Goal: Task Accomplishment & Management: Manage account settings

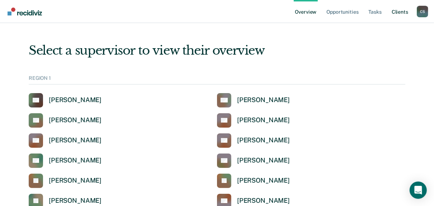
click at [399, 12] on link "Client s" at bounding box center [400, 11] width 19 height 23
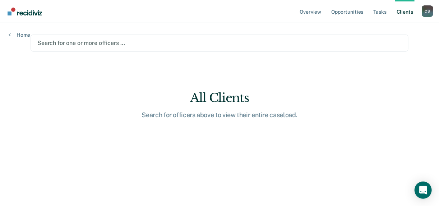
click at [62, 45] on div at bounding box center [219, 43] width 364 height 8
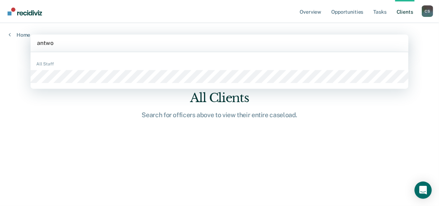
type input "antwoi"
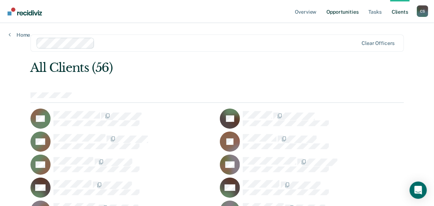
click at [350, 11] on link "Opportunities" at bounding box center [342, 11] width 35 height 23
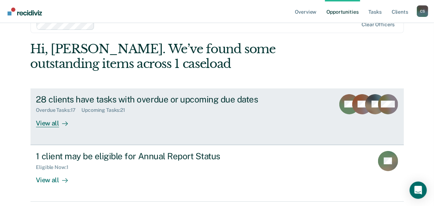
scroll to position [43, 0]
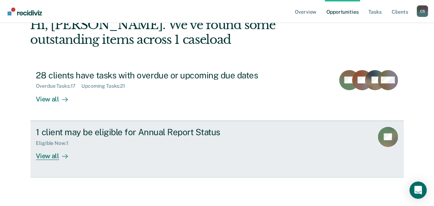
click at [49, 155] on div "View all" at bounding box center [56, 153] width 40 height 14
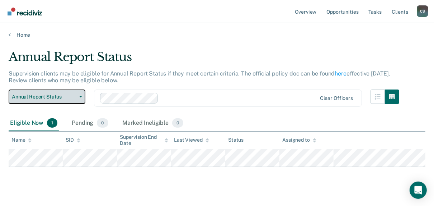
click at [59, 94] on span "Annual Report Status" at bounding box center [44, 97] width 65 height 6
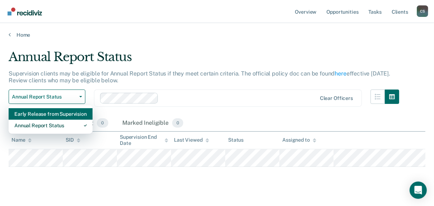
click at [54, 115] on div "Early Release from Supervision" at bounding box center [50, 113] width 73 height 11
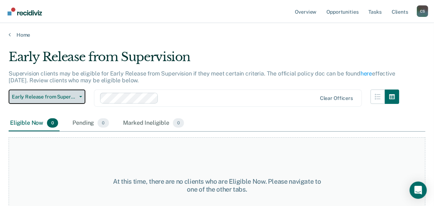
click at [56, 97] on span "Early Release from Supervision" at bounding box center [44, 97] width 65 height 6
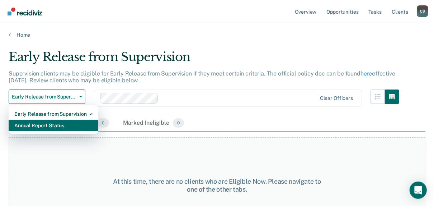
click at [53, 124] on div "Annual Report Status" at bounding box center [53, 125] width 78 height 11
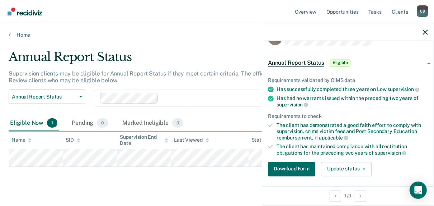
scroll to position [29, 0]
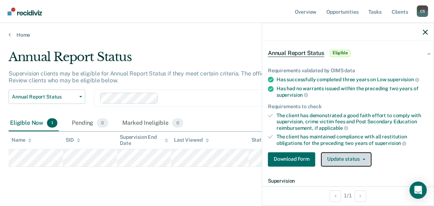
click at [341, 155] on button "Update status" at bounding box center [346, 159] width 51 height 14
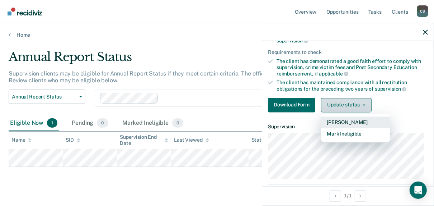
scroll to position [86, 0]
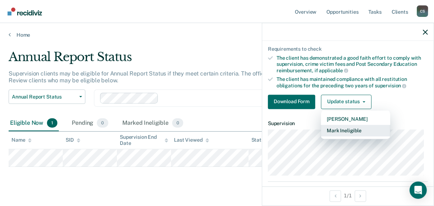
click at [341, 129] on button "Mark Ineligible" at bounding box center [355, 130] width 69 height 11
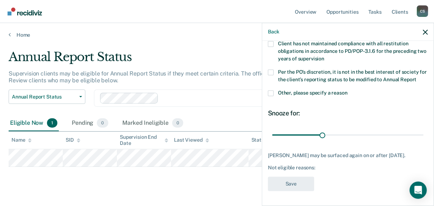
scroll to position [82, 0]
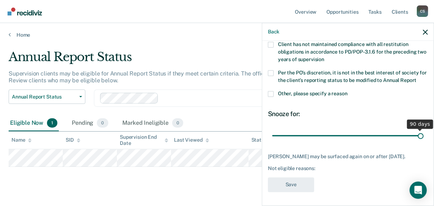
drag, startPoint x: 322, startPoint y: 134, endPoint x: 423, endPoint y: 131, distance: 100.6
type input "90"
click at [423, 131] on input "range" at bounding box center [347, 135] width 151 height 13
click at [269, 93] on span at bounding box center [271, 94] width 6 height 6
click at [348, 91] on input "Other, please specify a reason" at bounding box center [348, 91] width 0 height 0
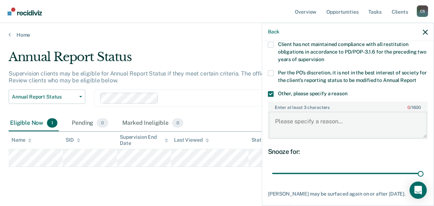
click at [286, 133] on textarea "Enter at least 3 characters 0 / 1600" at bounding box center [348, 125] width 159 height 27
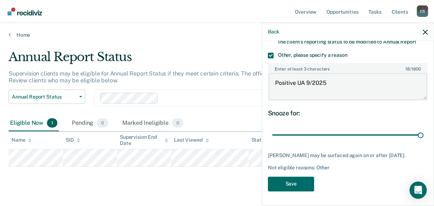
scroll to position [126, 0]
type textarea "Positive UA 9/2025"
click at [293, 182] on button "Save" at bounding box center [291, 183] width 46 height 15
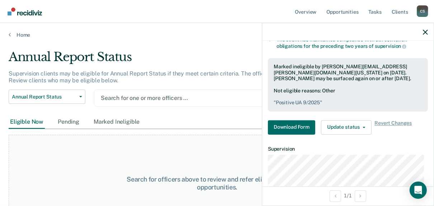
click at [141, 98] on div at bounding box center [228, 98] width 255 height 8
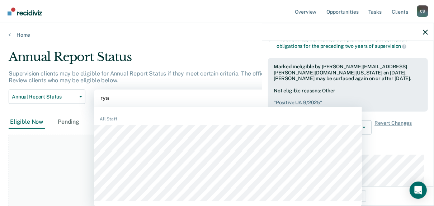
type input "ryan"
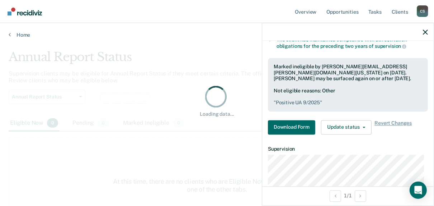
click at [59, 102] on div "Loading data..." at bounding box center [217, 100] width 394 height 33
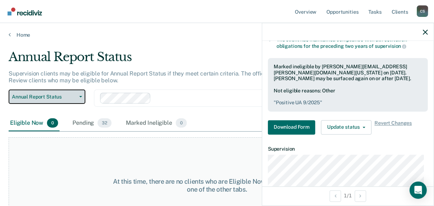
click at [59, 95] on span "Annual Report Status" at bounding box center [44, 97] width 65 height 6
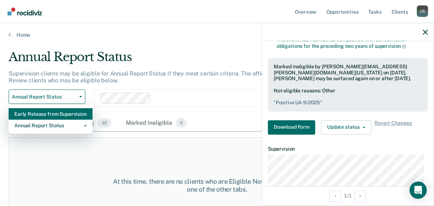
click at [48, 114] on div "Early Release from Supervision" at bounding box center [50, 113] width 73 height 11
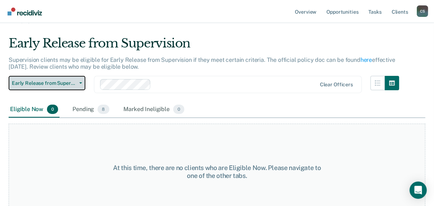
scroll to position [27, 0]
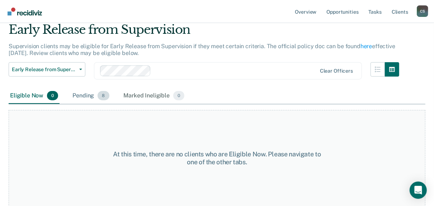
click at [94, 98] on div "Pending 8" at bounding box center [90, 96] width 39 height 16
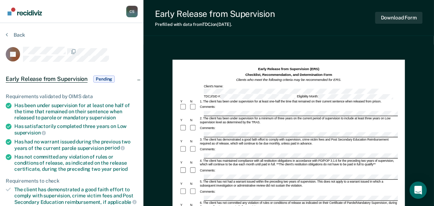
click at [107, 123] on div "Has satisfactorily completed three years on Low supervision" at bounding box center [75, 129] width 123 height 12
click at [137, 79] on div "Early Release from Supervision Pending" at bounding box center [72, 78] width 144 height 23
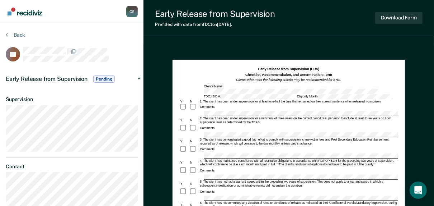
click at [138, 79] on div "Early Release from Supervision Pending" at bounding box center [72, 78] width 144 height 23
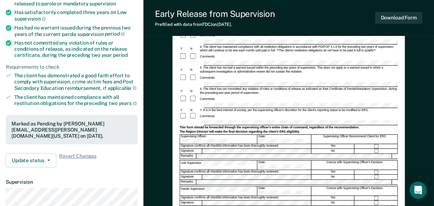
scroll to position [172, 0]
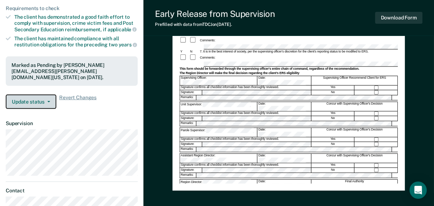
click at [35, 98] on button "Update status" at bounding box center [31, 101] width 51 height 14
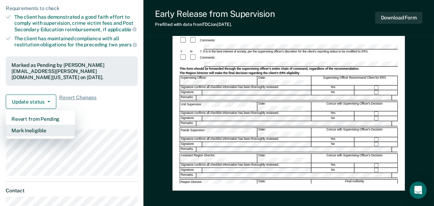
click at [40, 129] on button "Mark Ineligible" at bounding box center [40, 130] width 69 height 11
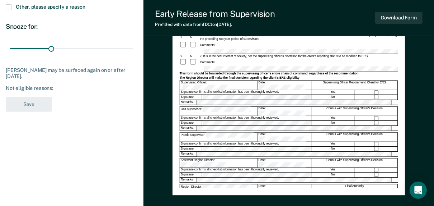
scroll to position [0, 0]
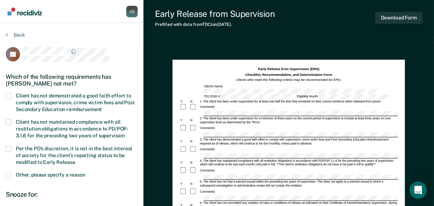
click at [7, 95] on span at bounding box center [9, 96] width 6 height 6
click at [102, 107] on input "Client has not demonstrated a good faith effort to comply with supervision, cri…" at bounding box center [102, 107] width 0 height 0
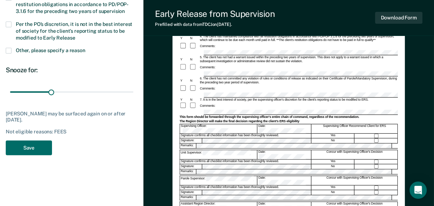
scroll to position [172, 0]
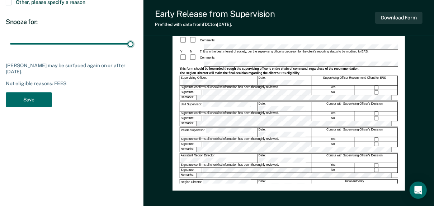
drag, startPoint x: 50, startPoint y: 44, endPoint x: 154, endPoint y: 47, distance: 104.2
type input "90"
click at [134, 47] on input "range" at bounding box center [71, 43] width 123 height 13
click at [19, 103] on button "Save" at bounding box center [29, 99] width 46 height 15
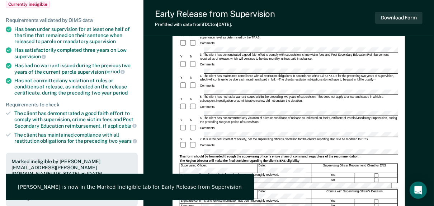
scroll to position [0, 0]
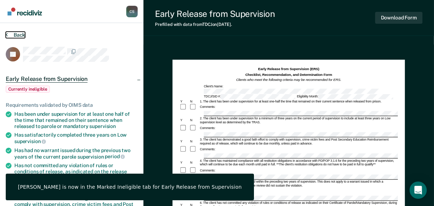
click at [12, 32] on button "Back" at bounding box center [15, 35] width 19 height 6
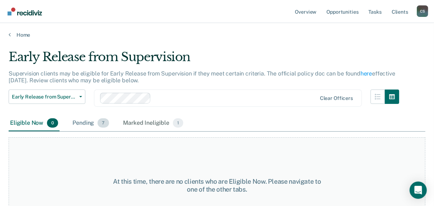
click at [89, 120] on div "Pending 7" at bounding box center [90, 123] width 39 height 16
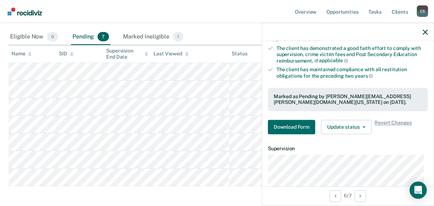
scroll to position [144, 0]
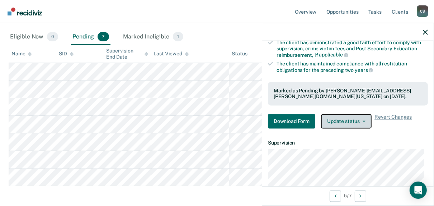
click at [342, 121] on button "Update status" at bounding box center [346, 121] width 51 height 14
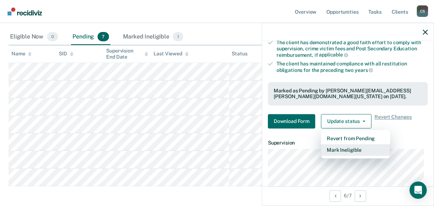
click at [343, 149] on button "Mark Ineligible" at bounding box center [355, 149] width 69 height 11
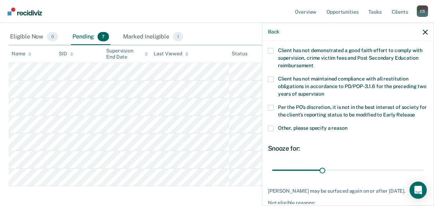
scroll to position [0, 0]
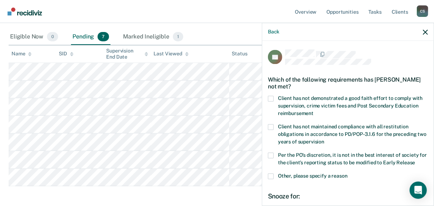
click at [270, 96] on span at bounding box center [271, 99] width 6 height 6
click at [314, 111] on input "Client has not demonstrated a good faith effort to comply with supervision, cri…" at bounding box center [314, 111] width 0 height 0
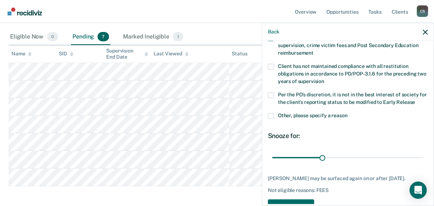
scroll to position [82, 0]
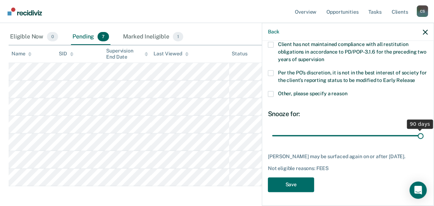
drag, startPoint x: 322, startPoint y: 135, endPoint x: 439, endPoint y: 139, distance: 117.1
type input "90"
click at [424, 139] on input "range" at bounding box center [347, 135] width 151 height 13
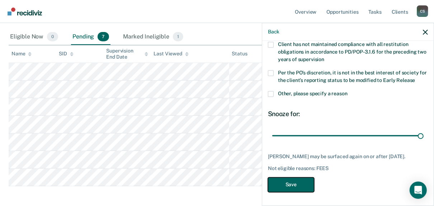
click at [298, 185] on button "Save" at bounding box center [291, 184] width 46 height 15
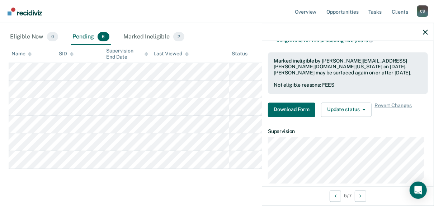
scroll to position [197, 0]
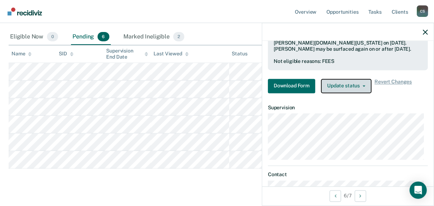
click at [337, 89] on button "Update status" at bounding box center [346, 86] width 51 height 14
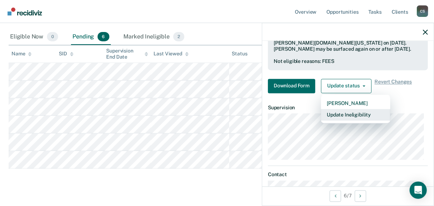
click at [338, 113] on button "Update Ineligibility" at bounding box center [355, 114] width 69 height 11
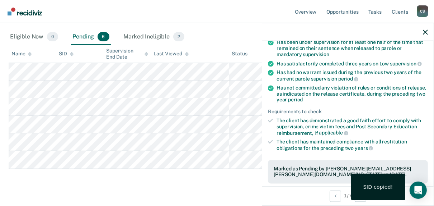
scroll to position [172, 0]
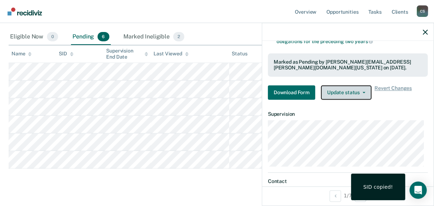
click at [336, 94] on button "Update status" at bounding box center [346, 92] width 51 height 14
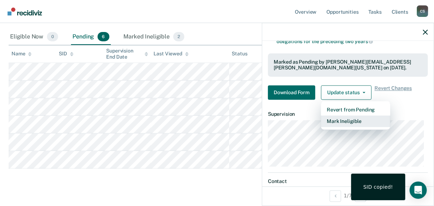
click at [337, 116] on button "Mark Ineligible" at bounding box center [355, 121] width 69 height 11
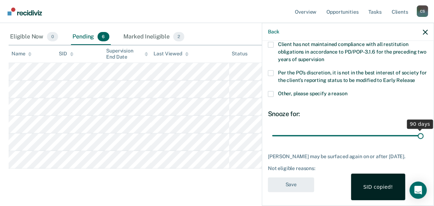
drag, startPoint x: 319, startPoint y: 135, endPoint x: 439, endPoint y: 136, distance: 120.6
type input "90"
click at [424, 136] on input "range" at bounding box center [347, 135] width 151 height 13
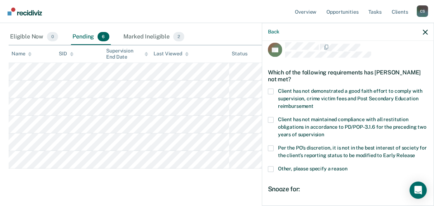
scroll to position [0, 0]
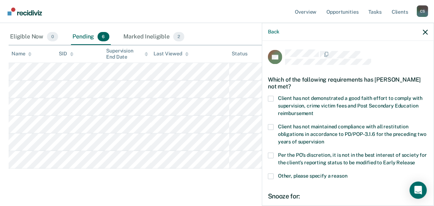
click at [270, 96] on span at bounding box center [271, 99] width 6 height 6
click at [314, 111] on input "Client has not demonstrated a good faith effort to comply with supervision, cri…" at bounding box center [314, 111] width 0 height 0
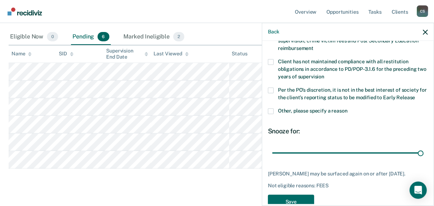
scroll to position [82, 0]
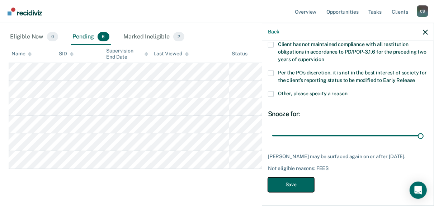
click at [304, 183] on button "Save" at bounding box center [291, 184] width 46 height 15
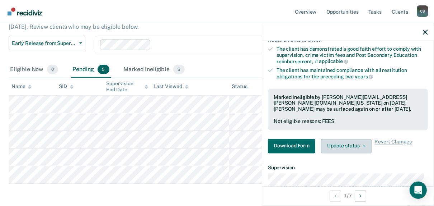
scroll to position [144, 0]
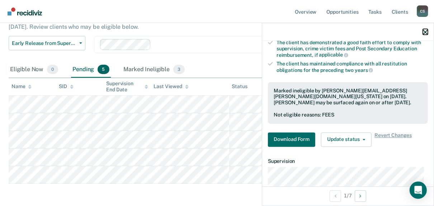
click at [425, 33] on icon "button" at bounding box center [425, 31] width 5 height 5
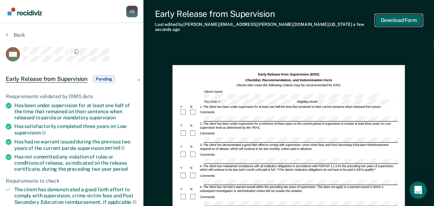
click at [393, 19] on button "Download Form" at bounding box center [399, 20] width 47 height 12
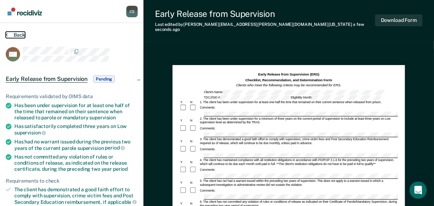
click at [13, 36] on button "Back" at bounding box center [15, 35] width 19 height 6
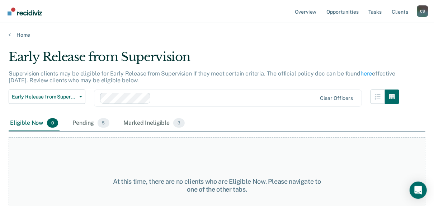
scroll to position [27, 0]
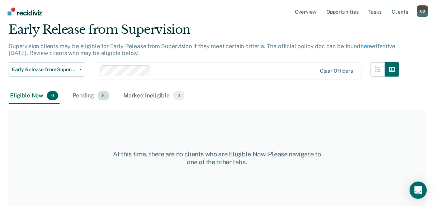
click at [79, 94] on div "Pending 5" at bounding box center [90, 96] width 39 height 16
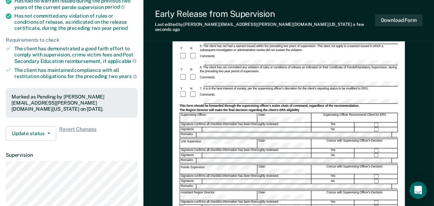
scroll to position [144, 0]
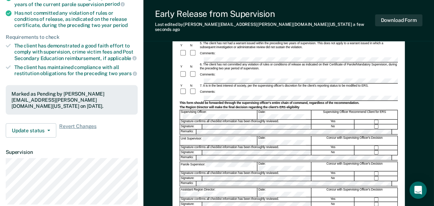
click at [392, 19] on button "Download Form" at bounding box center [399, 20] width 47 height 12
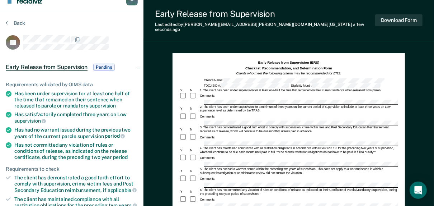
scroll to position [0, 0]
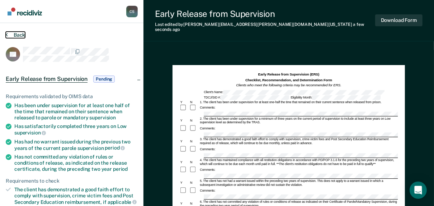
click at [10, 36] on button "Back" at bounding box center [15, 35] width 19 height 6
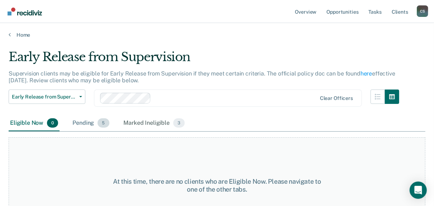
click at [87, 126] on div "Pending 5" at bounding box center [90, 123] width 39 height 16
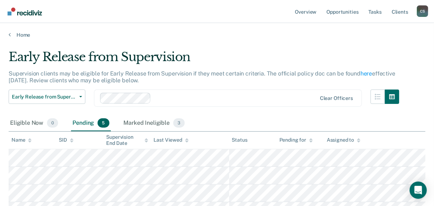
scroll to position [29, 0]
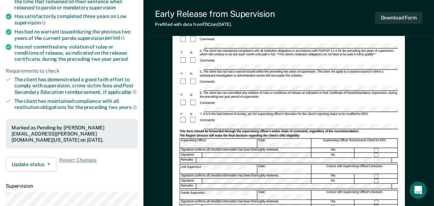
scroll to position [144, 0]
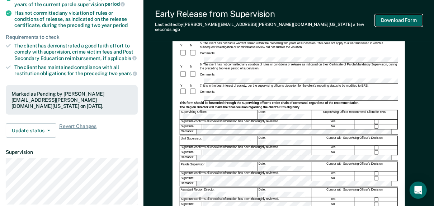
click at [403, 16] on button "Download Form" at bounding box center [399, 20] width 47 height 12
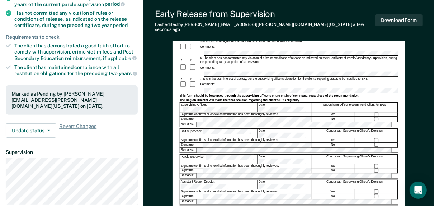
scroll to position [0, 0]
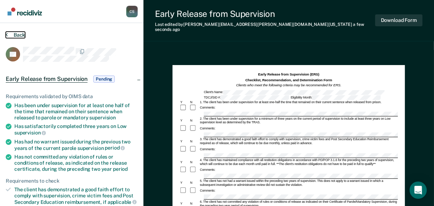
click at [13, 36] on button "Back" at bounding box center [15, 35] width 19 height 6
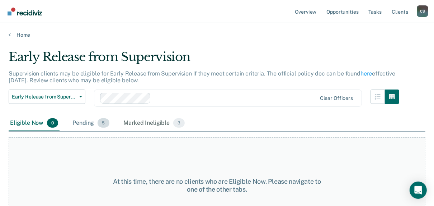
click at [90, 123] on div "Pending 5" at bounding box center [90, 123] width 39 height 16
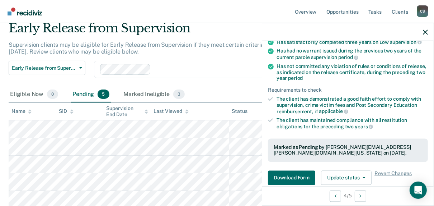
scroll to position [144, 0]
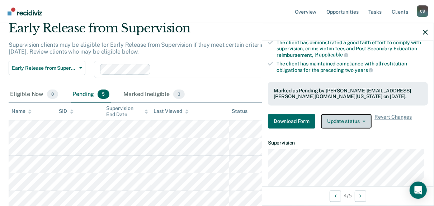
click at [345, 123] on button "Update status" at bounding box center [346, 121] width 51 height 14
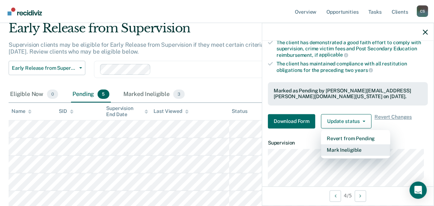
click at [345, 147] on button "Mark Ineligible" at bounding box center [355, 149] width 69 height 11
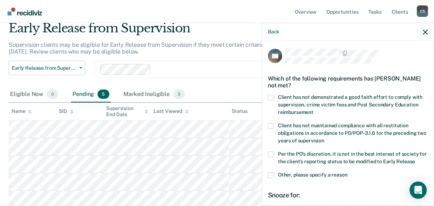
scroll to position [0, 0]
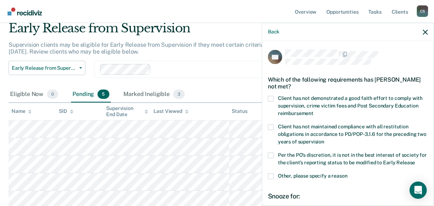
click at [272, 98] on span at bounding box center [271, 99] width 6 height 6
click at [314, 111] on input "Client has not demonstrated a good faith effort to comply with supervision, cri…" at bounding box center [314, 111] width 0 height 0
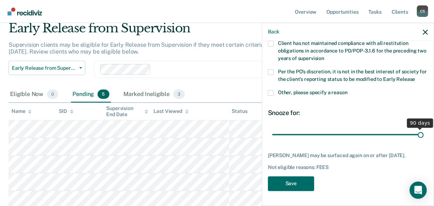
drag, startPoint x: 321, startPoint y: 128, endPoint x: 439, endPoint y: 128, distance: 118.5
type input "90"
click at [424, 128] on input "range" at bounding box center [347, 134] width 151 height 13
click at [277, 183] on button "Save" at bounding box center [291, 183] width 46 height 15
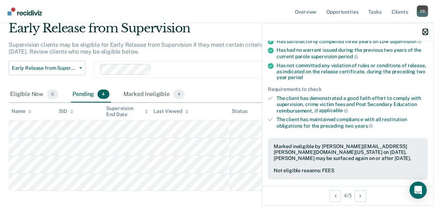
click at [424, 32] on icon "button" at bounding box center [425, 31] width 5 height 5
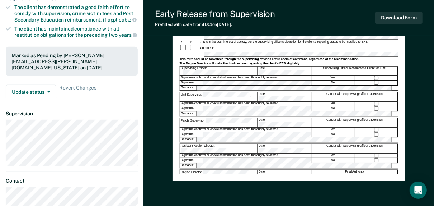
scroll to position [172, 0]
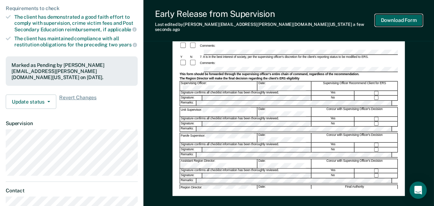
click at [396, 20] on button "Download Form" at bounding box center [399, 20] width 47 height 12
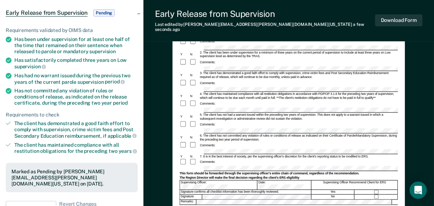
scroll to position [0, 0]
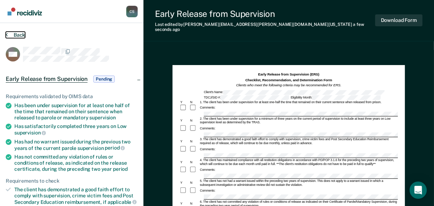
click at [14, 33] on button "Back" at bounding box center [15, 35] width 19 height 6
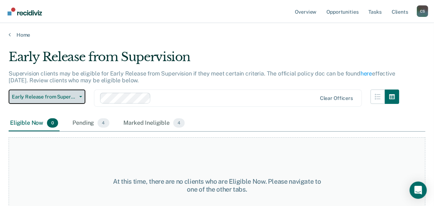
click at [55, 95] on span "Early Release from Supervision" at bounding box center [44, 97] width 65 height 6
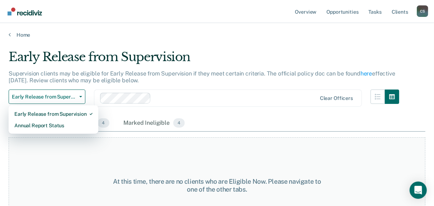
click at [50, 131] on div "Early Release from Supervision Annual Report Status" at bounding box center [54, 119] width 90 height 29
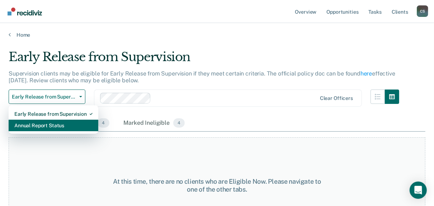
click at [49, 130] on div "Annual Report Status" at bounding box center [53, 125] width 78 height 11
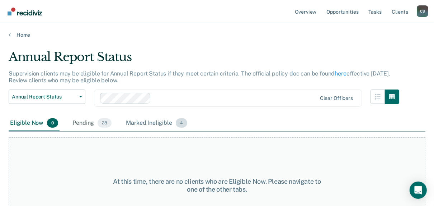
click at [146, 123] on div "Marked Ineligible 4" at bounding box center [157, 123] width 64 height 16
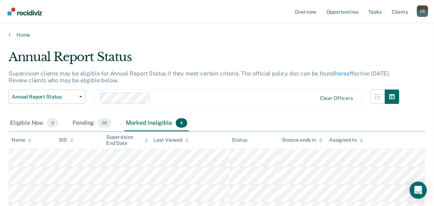
scroll to position [29, 0]
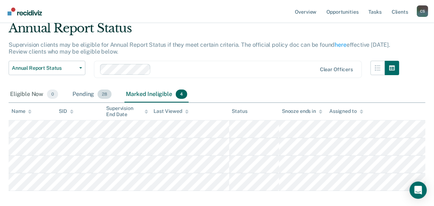
click at [85, 94] on div "Pending 28" at bounding box center [92, 95] width 42 height 16
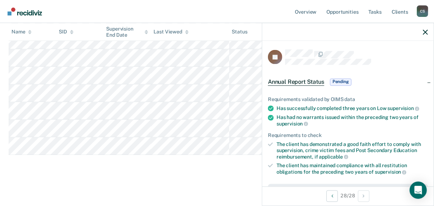
scroll to position [172, 0]
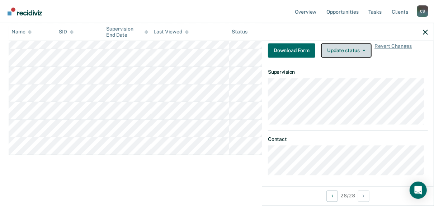
click at [345, 49] on button "Update status" at bounding box center [346, 50] width 51 height 14
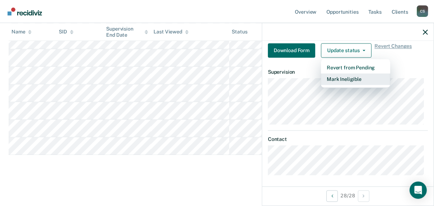
click at [347, 76] on button "Mark Ineligible" at bounding box center [355, 79] width 69 height 11
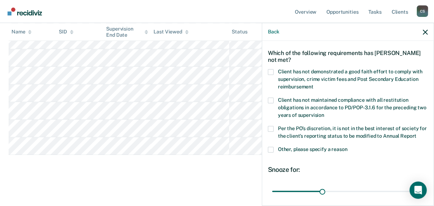
scroll to position [0, 0]
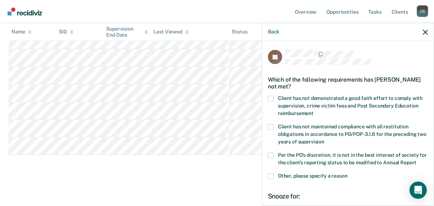
click at [275, 99] on label "Client has not demonstrated a good faith effort to comply with supervision, cri…" at bounding box center [348, 107] width 160 height 23
click at [314, 111] on input "Client has not demonstrated a good faith effort to comply with supervision, cri…" at bounding box center [314, 111] width 0 height 0
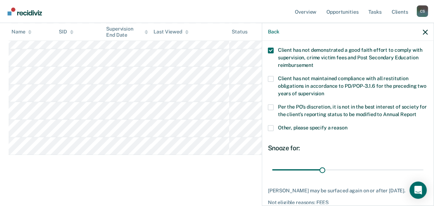
scroll to position [82, 0]
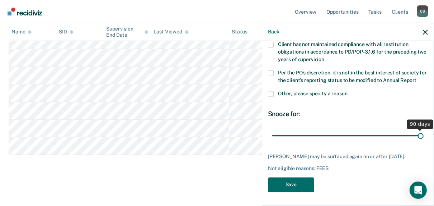
drag, startPoint x: 320, startPoint y: 134, endPoint x: 439, endPoint y: 133, distance: 119.5
type input "90"
click at [424, 133] on input "range" at bounding box center [347, 135] width 151 height 13
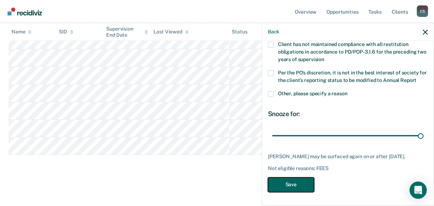
click at [298, 179] on button "Save" at bounding box center [291, 184] width 46 height 15
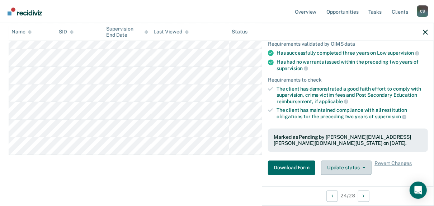
scroll to position [172, 0]
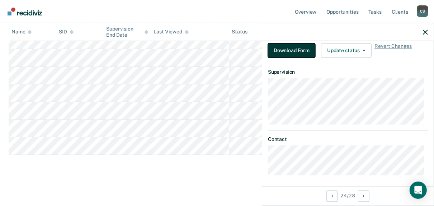
click at [288, 51] on button "Download Form" at bounding box center [291, 50] width 47 height 14
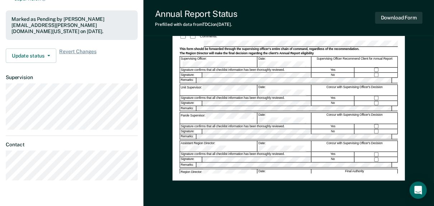
scroll to position [172, 0]
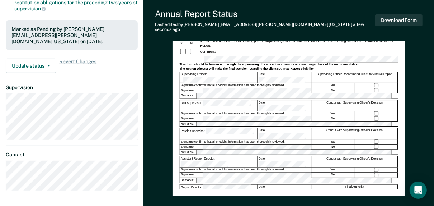
click at [182, 88] on div "Signature: No" at bounding box center [289, 90] width 219 height 5
click at [399, 15] on button "Download Form" at bounding box center [399, 20] width 47 height 12
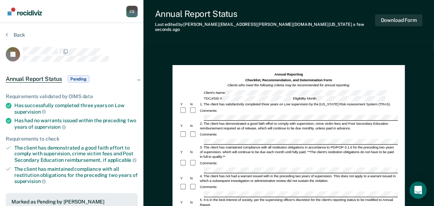
scroll to position [0, 0]
click at [19, 30] on section "Back JB Annual Report Status Pending Requirements validated by OIMS data Has su…" at bounding box center [72, 200] width 144 height 354
click at [17, 34] on button "Back" at bounding box center [15, 35] width 19 height 6
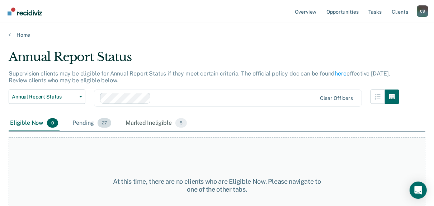
click at [84, 122] on div "Pending 27" at bounding box center [92, 123] width 42 height 16
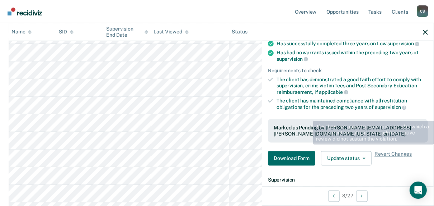
scroll to position [115, 0]
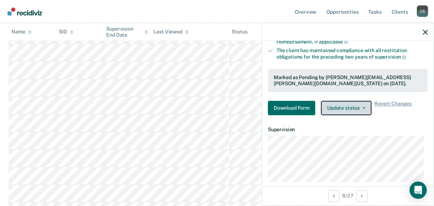
click at [343, 101] on button "Update status" at bounding box center [346, 108] width 51 height 14
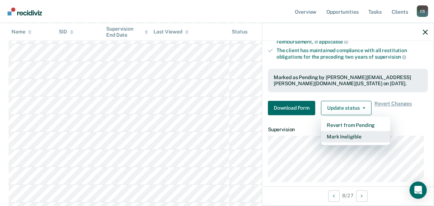
click at [341, 132] on button "Mark Ineligible" at bounding box center [355, 136] width 69 height 11
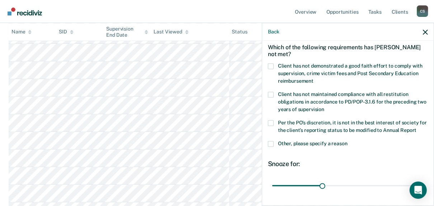
scroll to position [0, 0]
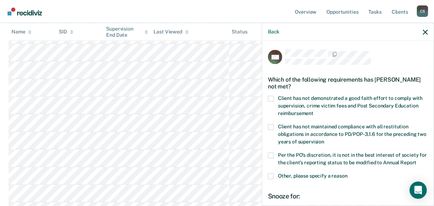
click at [274, 99] on span at bounding box center [271, 99] width 6 height 6
click at [314, 111] on input "Client has not demonstrated a good faith effort to comply with supervision, cri…" at bounding box center [314, 111] width 0 height 0
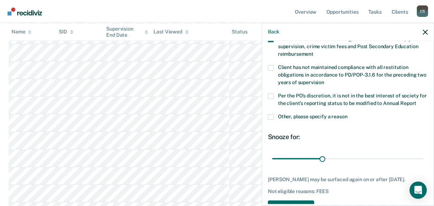
scroll to position [82, 0]
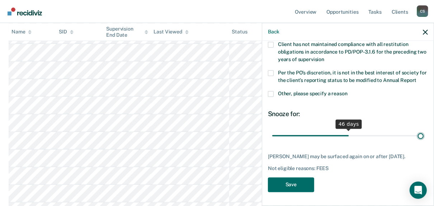
drag, startPoint x: 323, startPoint y: 134, endPoint x: 439, endPoint y: 134, distance: 116.7
type input "90"
click at [424, 134] on input "range" at bounding box center [347, 135] width 151 height 13
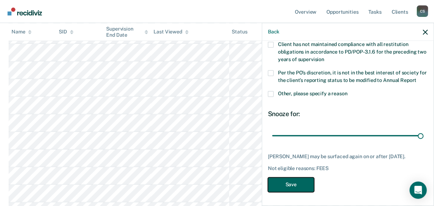
click at [304, 191] on button "Save" at bounding box center [291, 184] width 46 height 15
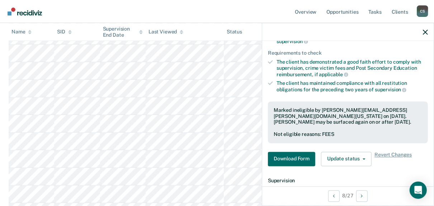
scroll to position [337, 0]
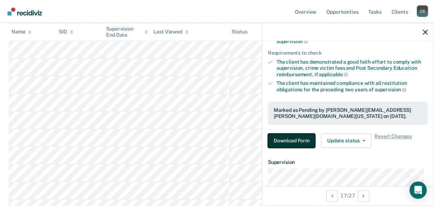
click at [299, 140] on button "Download Form" at bounding box center [291, 141] width 47 height 14
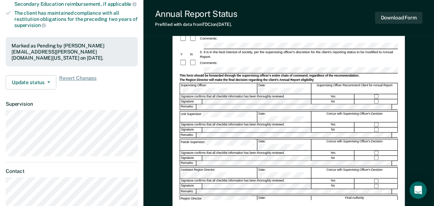
scroll to position [155, 0]
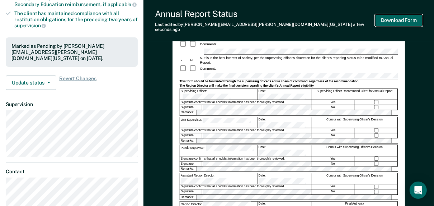
click at [388, 15] on button "Download Form" at bounding box center [399, 20] width 47 height 12
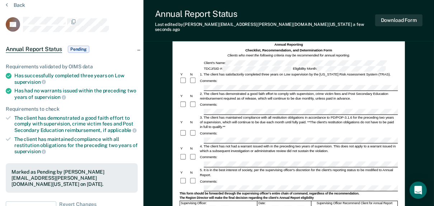
scroll to position [0, 0]
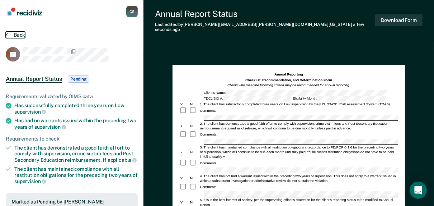
click at [14, 36] on button "Back" at bounding box center [15, 35] width 19 height 6
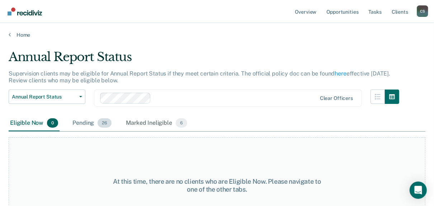
click at [77, 121] on div "Pending 26" at bounding box center [92, 123] width 42 height 16
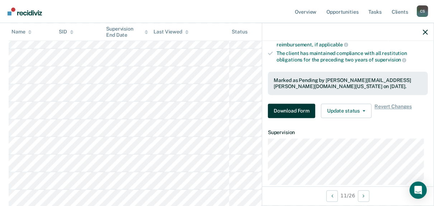
scroll to position [115, 0]
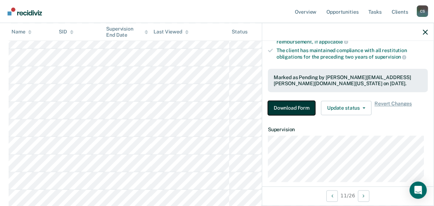
click at [299, 104] on button "Download Form" at bounding box center [291, 108] width 47 height 14
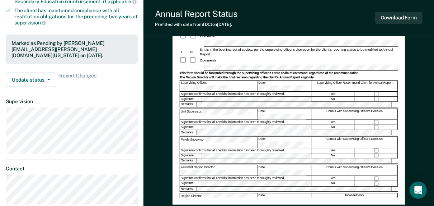
scroll to position [155, 0]
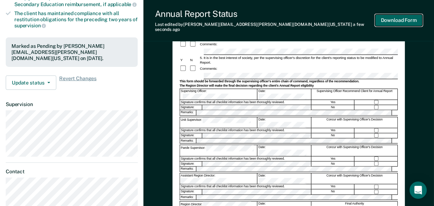
click at [398, 16] on button "Download Form" at bounding box center [399, 20] width 47 height 12
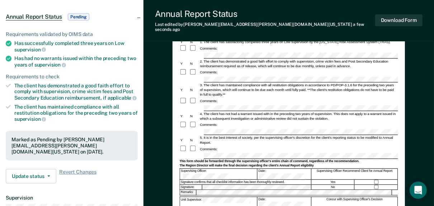
scroll to position [0, 0]
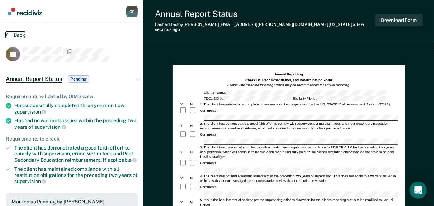
click at [9, 35] on button "Back" at bounding box center [15, 35] width 19 height 6
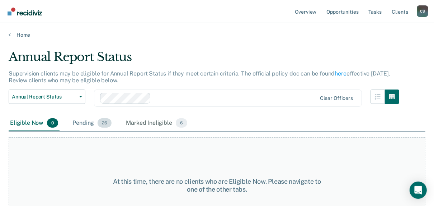
click at [84, 122] on div "Pending 26" at bounding box center [92, 123] width 42 height 16
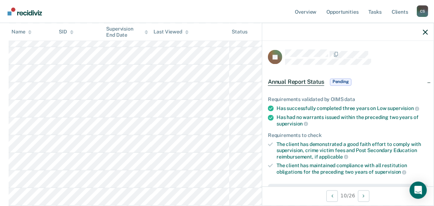
scroll to position [144, 0]
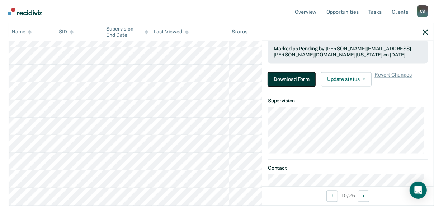
click at [297, 76] on button "Download Form" at bounding box center [291, 79] width 47 height 14
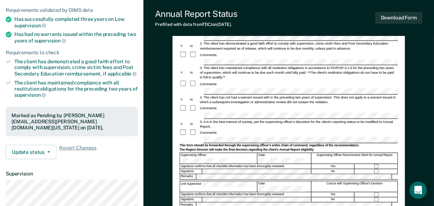
scroll to position [201, 0]
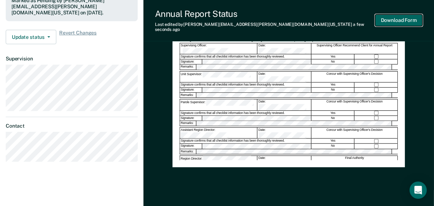
click at [390, 14] on button "Download Form" at bounding box center [399, 20] width 47 height 12
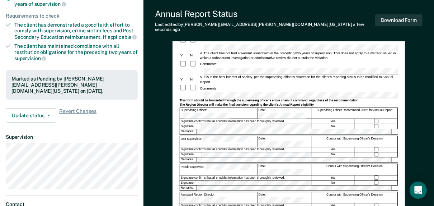
scroll to position [0, 0]
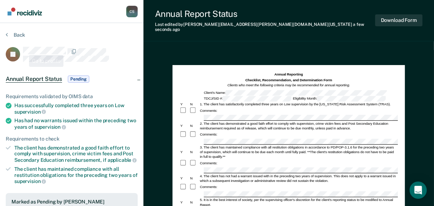
click at [7, 25] on section "Back JC Annual Report Status Pending Requirements validated by OIMS data Has su…" at bounding box center [72, 200] width 144 height 354
click at [9, 33] on button "Back" at bounding box center [15, 35] width 19 height 6
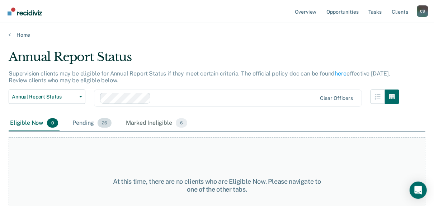
drag, startPoint x: 87, startPoint y: 121, endPoint x: 81, endPoint y: 115, distance: 7.6
click at [87, 121] on div "Pending 26" at bounding box center [92, 123] width 42 height 16
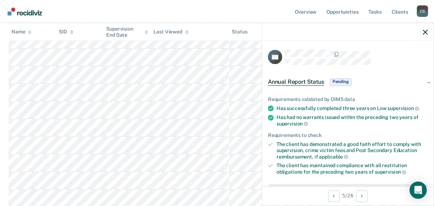
scroll to position [144, 0]
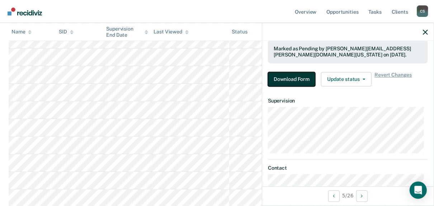
click at [292, 80] on button "Download Form" at bounding box center [291, 79] width 47 height 14
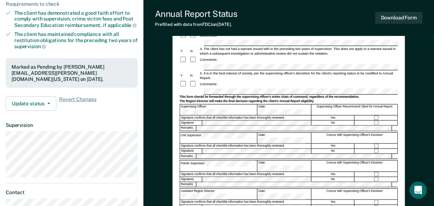
scroll to position [201, 0]
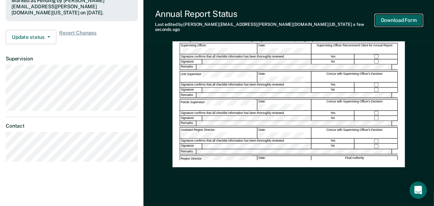
click at [400, 19] on button "Download Form" at bounding box center [399, 20] width 47 height 12
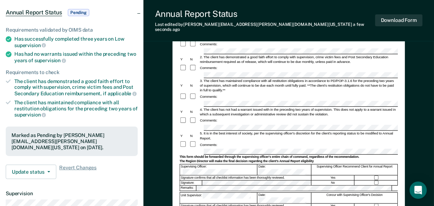
scroll to position [0, 0]
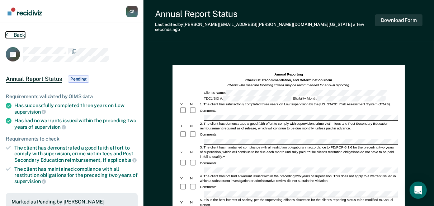
click at [14, 36] on button "Back" at bounding box center [15, 35] width 19 height 6
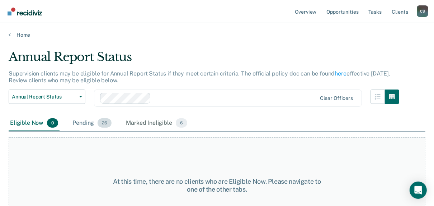
click at [87, 124] on div "Pending 26" at bounding box center [92, 123] width 42 height 16
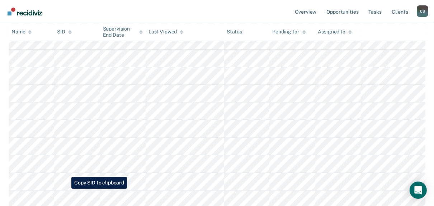
scroll to position [144, 0]
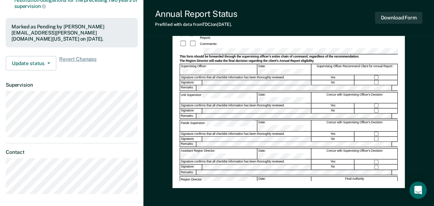
scroll to position [201, 0]
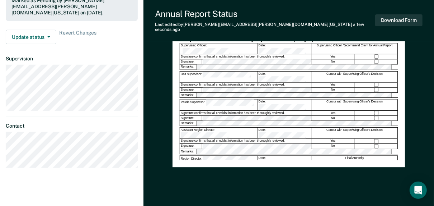
click at [200, 139] on div "Signature confirms that all checklist information has been thoroughly reviewed." at bounding box center [245, 141] width 131 height 5
click at [414, 14] on button "Download Form" at bounding box center [399, 20] width 47 height 12
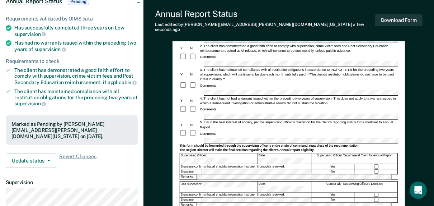
scroll to position [0, 0]
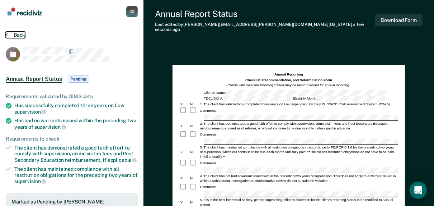
click at [19, 33] on button "Back" at bounding box center [15, 35] width 19 height 6
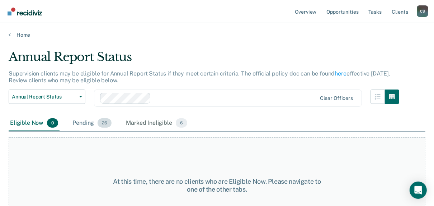
click at [83, 120] on div "Pending 26" at bounding box center [92, 123] width 42 height 16
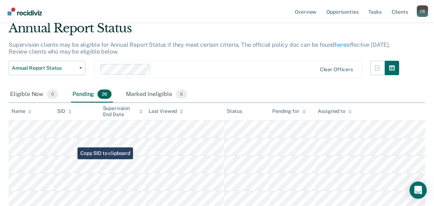
scroll to position [57, 0]
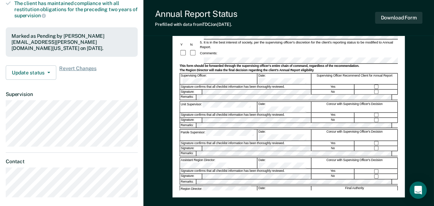
scroll to position [155, 0]
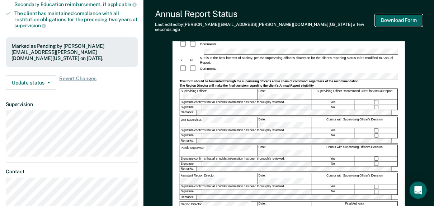
click at [405, 16] on button "Download Form" at bounding box center [399, 20] width 47 height 12
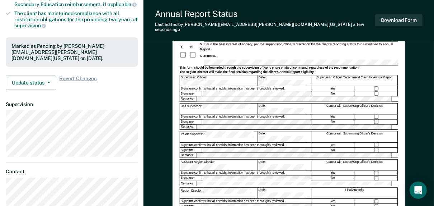
scroll to position [0, 0]
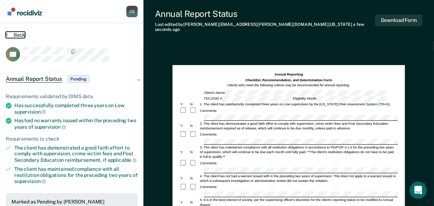
click at [12, 34] on button "Back" at bounding box center [15, 35] width 19 height 6
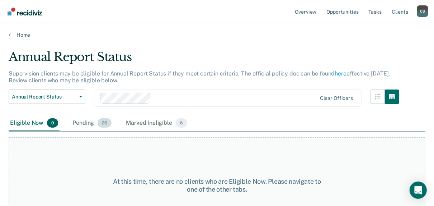
click at [90, 123] on div "Pending 26" at bounding box center [92, 123] width 42 height 16
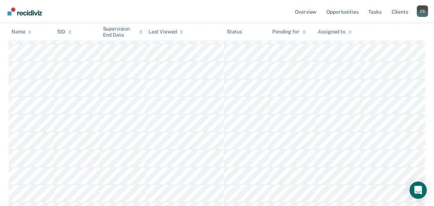
scroll to position [201, 0]
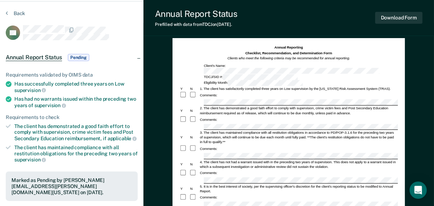
scroll to position [144, 0]
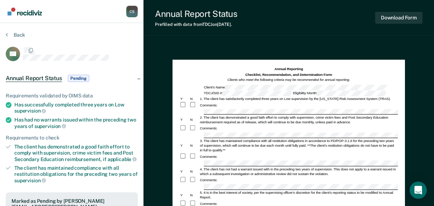
scroll to position [144, 0]
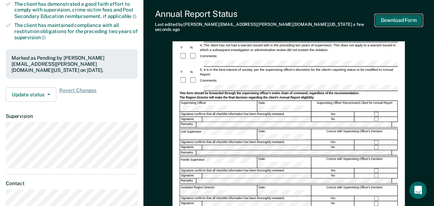
click at [392, 15] on button "Download Form" at bounding box center [399, 20] width 47 height 12
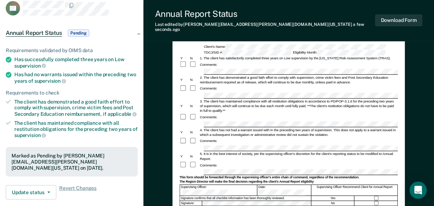
scroll to position [0, 0]
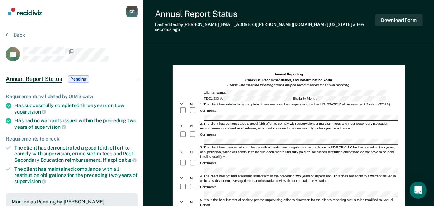
click at [12, 37] on div "Back" at bounding box center [72, 39] width 132 height 15
click at [8, 35] on icon at bounding box center [7, 35] width 2 height 6
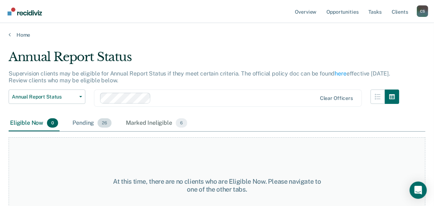
click at [87, 123] on div "Pending 26" at bounding box center [92, 123] width 42 height 16
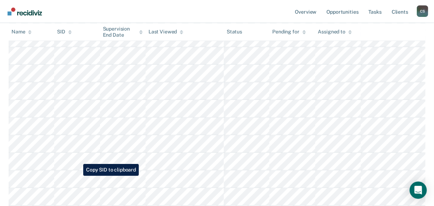
scroll to position [201, 0]
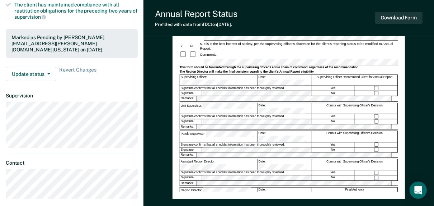
scroll to position [172, 0]
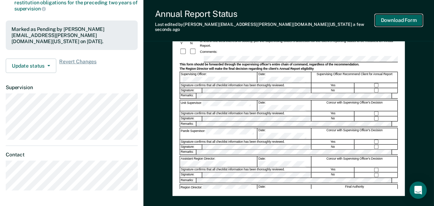
click at [392, 14] on button "Download Form" at bounding box center [399, 20] width 47 height 12
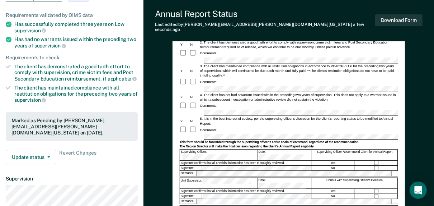
scroll to position [0, 0]
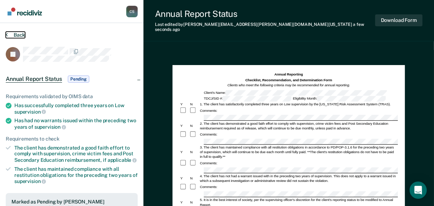
click at [9, 35] on button "Back" at bounding box center [15, 35] width 19 height 6
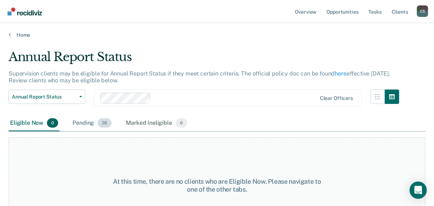
click at [78, 121] on div "Pending 26" at bounding box center [92, 123] width 42 height 16
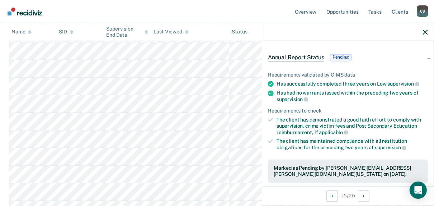
scroll to position [172, 0]
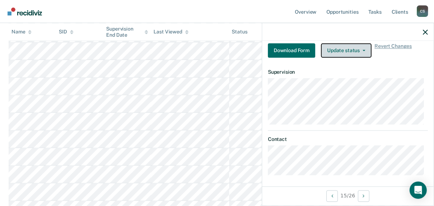
click at [330, 48] on button "Update status" at bounding box center [346, 50] width 51 height 14
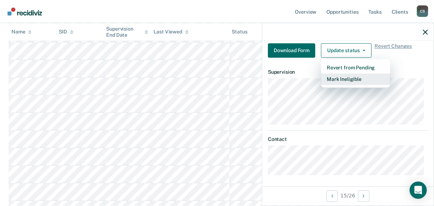
click at [338, 79] on button "Mark Ineligible" at bounding box center [355, 79] width 69 height 11
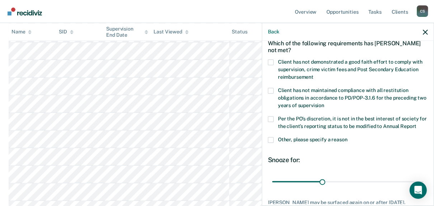
scroll to position [0, 0]
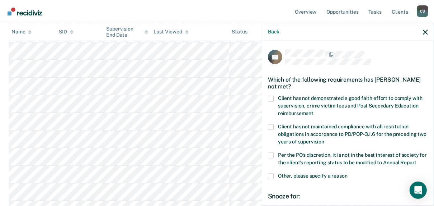
click at [272, 97] on span at bounding box center [271, 99] width 6 height 6
click at [314, 111] on input "Client has not demonstrated a good faith effort to comply with supervision, cri…" at bounding box center [314, 111] width 0 height 0
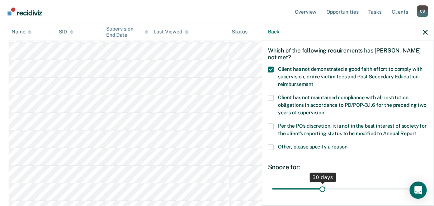
scroll to position [82, 0]
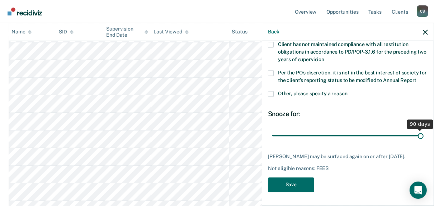
drag, startPoint x: 320, startPoint y: 134, endPoint x: 427, endPoint y: 139, distance: 107.1
type input "90"
click at [424, 139] on input "range" at bounding box center [347, 135] width 151 height 13
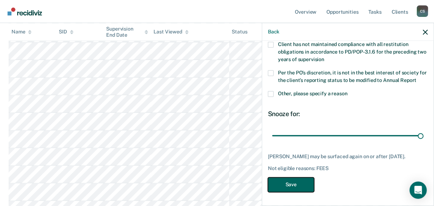
click at [288, 189] on button "Save" at bounding box center [291, 184] width 46 height 15
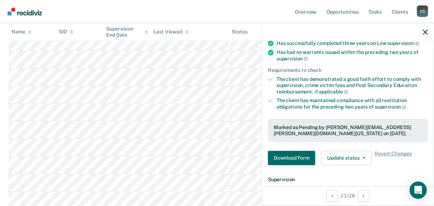
scroll to position [53, 0]
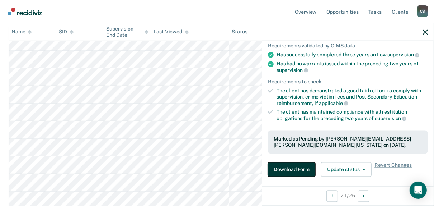
click at [290, 167] on button "Download Form" at bounding box center [291, 169] width 47 height 14
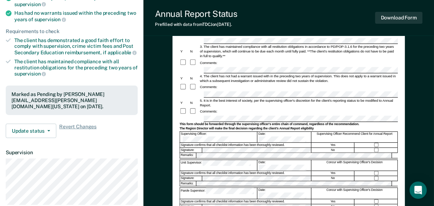
scroll to position [172, 0]
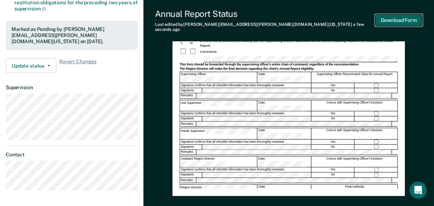
click at [400, 15] on button "Download Form" at bounding box center [399, 20] width 47 height 12
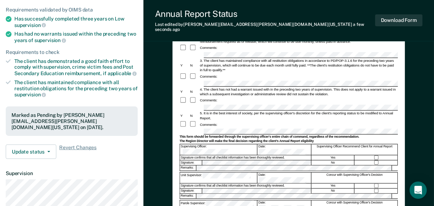
scroll to position [0, 0]
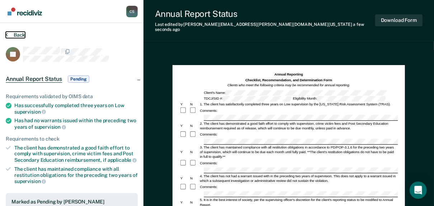
click at [20, 32] on button "Back" at bounding box center [15, 35] width 19 height 6
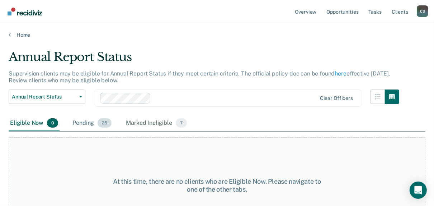
click at [89, 123] on div "Pending 25" at bounding box center [92, 123] width 42 height 16
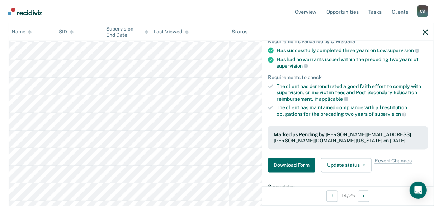
scroll to position [86, 0]
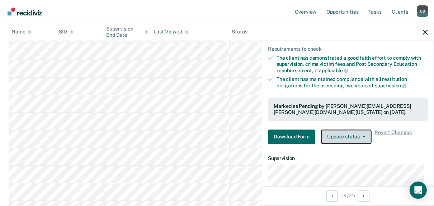
click at [360, 140] on button "Update status" at bounding box center [346, 137] width 51 height 14
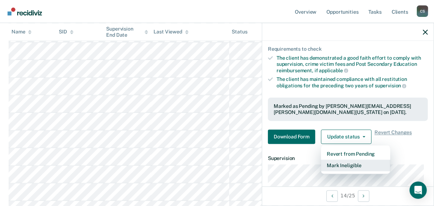
click at [351, 161] on button "Mark Ineligible" at bounding box center [355, 165] width 69 height 11
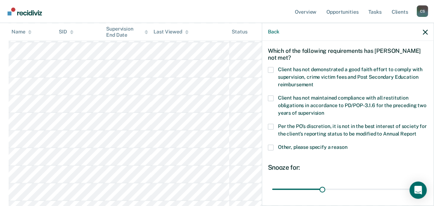
scroll to position [0, 0]
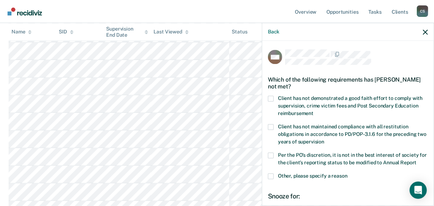
click at [270, 99] on span at bounding box center [271, 99] width 6 height 6
click at [314, 111] on input "Client has not demonstrated a good faith effort to comply with supervision, cri…" at bounding box center [314, 111] width 0 height 0
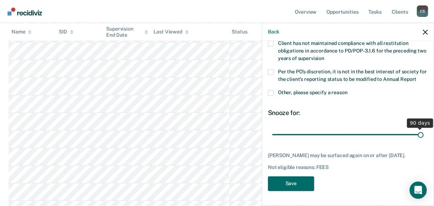
drag, startPoint x: 320, startPoint y: 130, endPoint x: 439, endPoint y: 130, distance: 119.2
type input "90"
click at [424, 130] on input "range" at bounding box center [347, 134] width 151 height 13
click at [293, 187] on button "Save" at bounding box center [291, 183] width 46 height 15
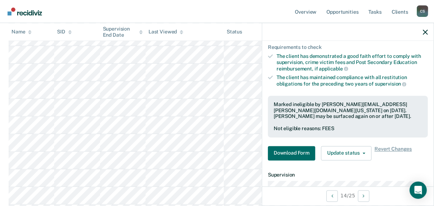
scroll to position [129, 0]
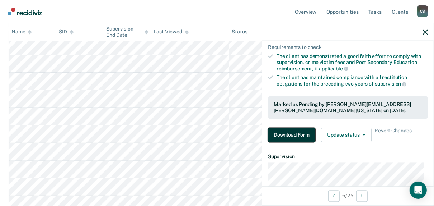
click at [307, 132] on button "Download Form" at bounding box center [291, 135] width 47 height 14
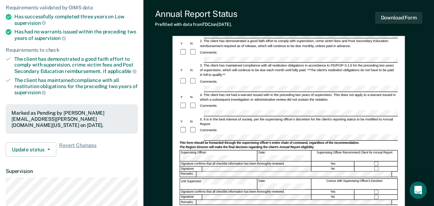
scroll to position [172, 0]
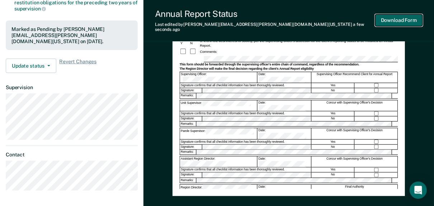
click at [396, 16] on button "Download Form" at bounding box center [399, 20] width 47 height 12
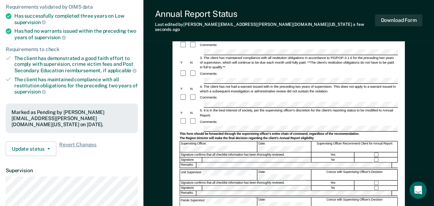
scroll to position [0, 0]
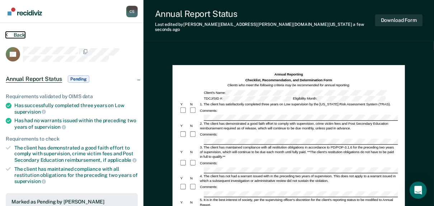
click at [9, 34] on button "Back" at bounding box center [15, 35] width 19 height 6
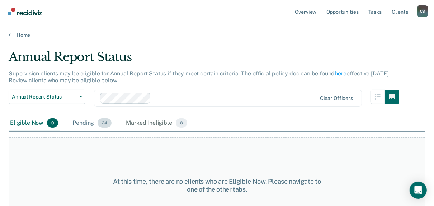
click at [81, 124] on div "Pending 24" at bounding box center [92, 123] width 42 height 16
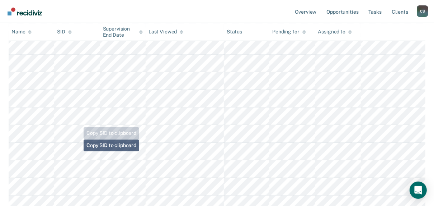
scroll to position [201, 0]
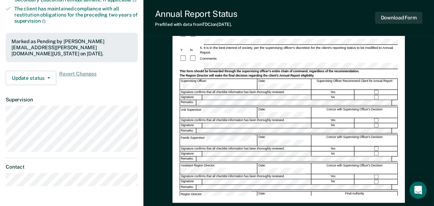
scroll to position [172, 0]
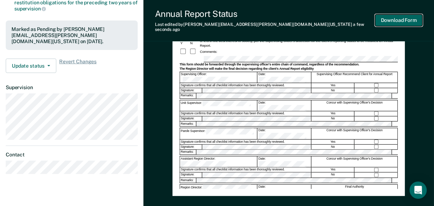
click at [412, 18] on button "Download Form" at bounding box center [399, 20] width 47 height 12
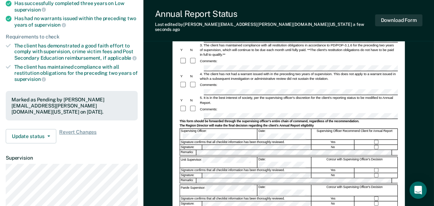
scroll to position [0, 0]
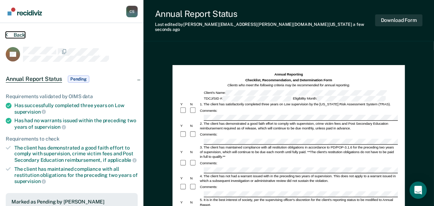
click at [9, 33] on button "Back" at bounding box center [15, 35] width 19 height 6
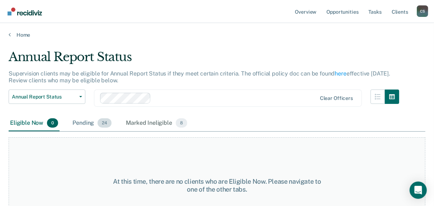
click at [85, 124] on div "Pending 24" at bounding box center [92, 123] width 42 height 16
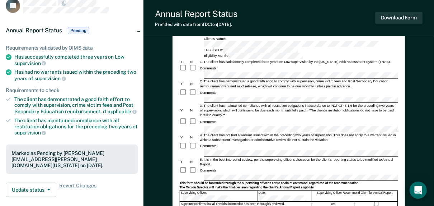
scroll to position [172, 0]
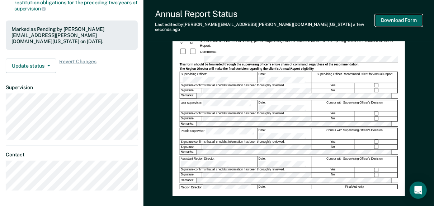
click at [400, 18] on button "Download Form" at bounding box center [399, 20] width 47 height 12
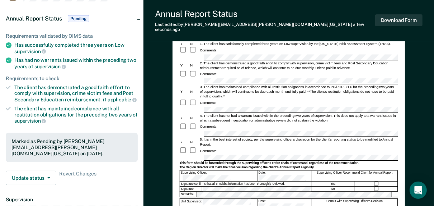
scroll to position [0, 0]
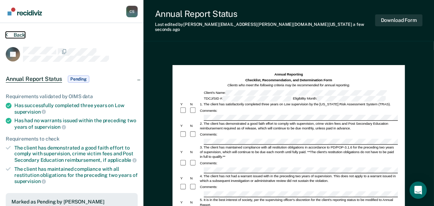
click at [19, 33] on button "Back" at bounding box center [15, 35] width 19 height 6
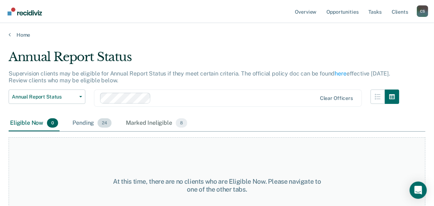
click at [84, 123] on div "Pending 24" at bounding box center [92, 123] width 42 height 16
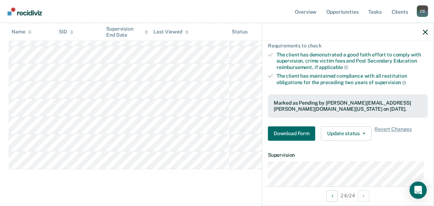
scroll to position [115, 0]
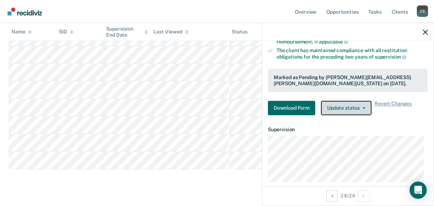
click at [353, 104] on button "Update status" at bounding box center [346, 108] width 51 height 14
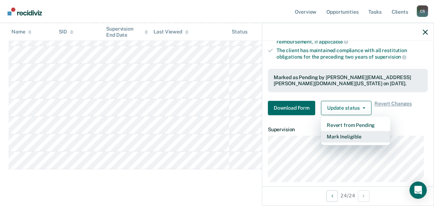
click at [334, 133] on button "Mark Ineligible" at bounding box center [355, 136] width 69 height 11
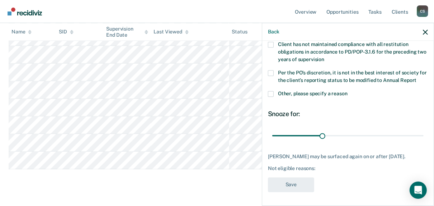
click at [271, 94] on span at bounding box center [271, 94] width 6 height 6
click at [348, 91] on input "Other, please specify a reason" at bounding box center [348, 91] width 0 height 0
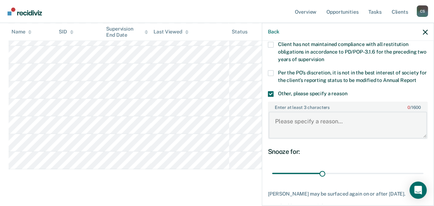
click at [289, 126] on textarea "Enter at least 3 characters 0 / 1600" at bounding box center [348, 125] width 159 height 27
type textarea "Pending assault charge"
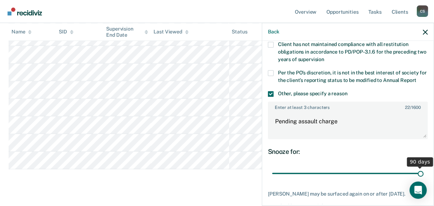
drag, startPoint x: 320, startPoint y: 173, endPoint x: 424, endPoint y: 169, distance: 104.5
type input "90"
click at [424, 169] on input "range" at bounding box center [347, 173] width 151 height 13
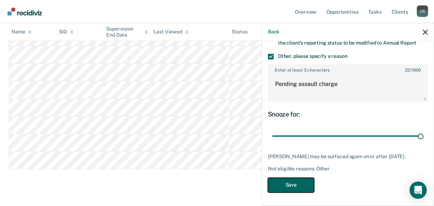
click at [298, 184] on button "Save" at bounding box center [291, 184] width 46 height 15
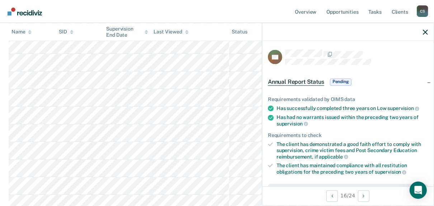
scroll to position [157, 0]
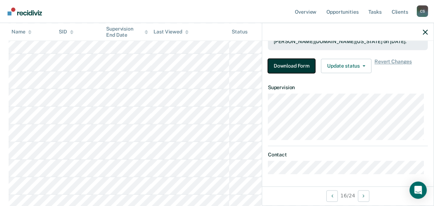
click at [296, 59] on button "Download Form" at bounding box center [291, 66] width 47 height 14
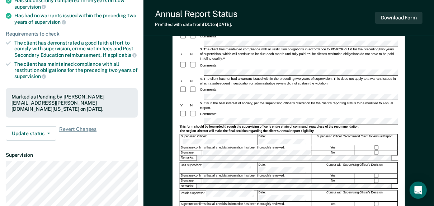
scroll to position [172, 0]
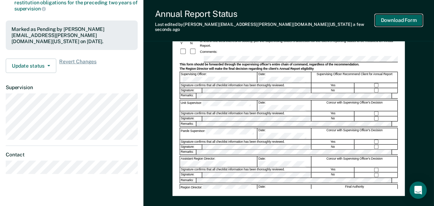
click at [409, 15] on button "Download Form" at bounding box center [399, 20] width 47 height 12
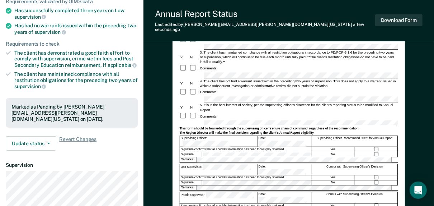
scroll to position [0, 0]
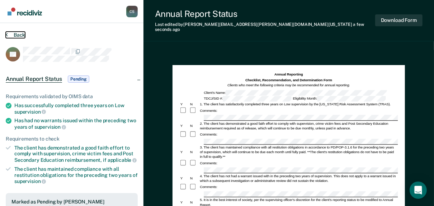
click at [14, 33] on button "Back" at bounding box center [15, 35] width 19 height 6
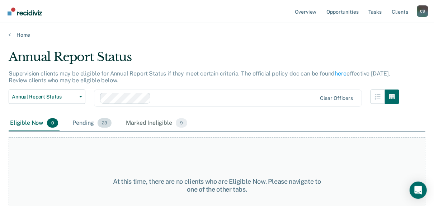
click at [83, 121] on div "Pending 23" at bounding box center [92, 123] width 42 height 16
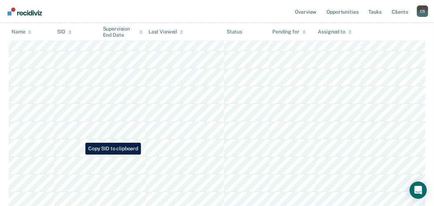
scroll to position [258, 0]
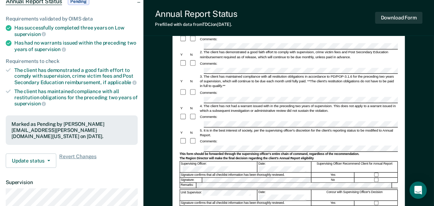
scroll to position [201, 0]
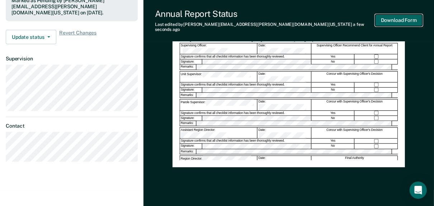
click at [399, 20] on button "Download Form" at bounding box center [399, 20] width 47 height 12
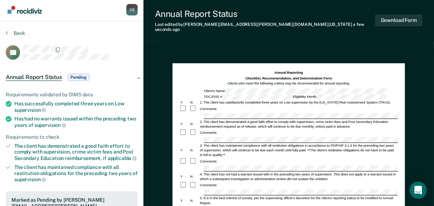
scroll to position [0, 0]
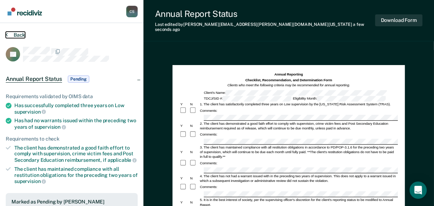
click at [19, 32] on button "Back" at bounding box center [15, 35] width 19 height 6
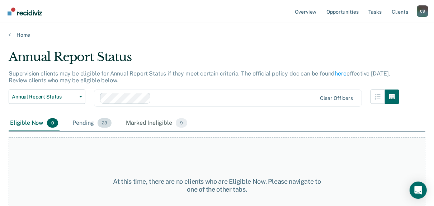
click at [87, 123] on div "Pending 23" at bounding box center [92, 123] width 42 height 16
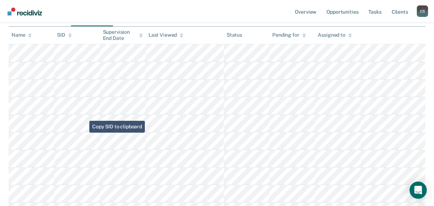
scroll to position [115, 0]
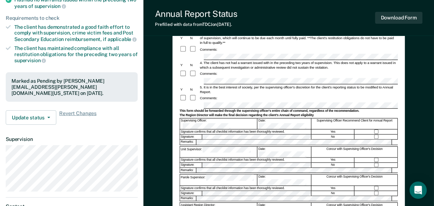
scroll to position [172, 0]
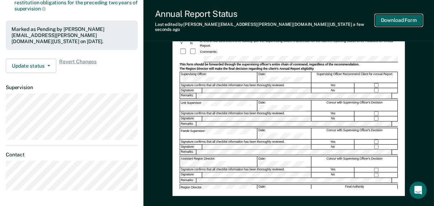
click at [400, 14] on button "Download Form" at bounding box center [399, 20] width 47 height 12
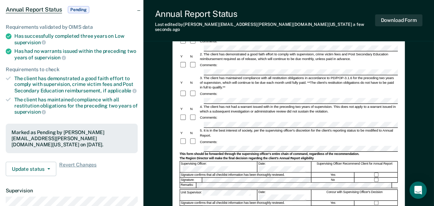
scroll to position [0, 0]
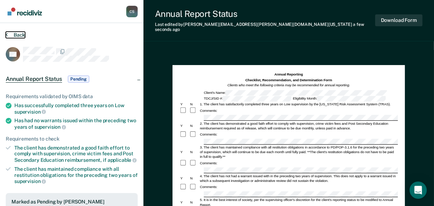
click at [14, 37] on button "Back" at bounding box center [15, 35] width 19 height 6
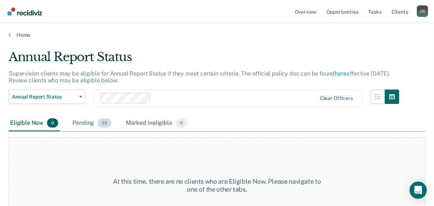
click at [89, 123] on div "Pending 23" at bounding box center [92, 123] width 42 height 16
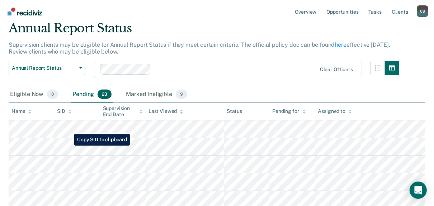
scroll to position [57, 0]
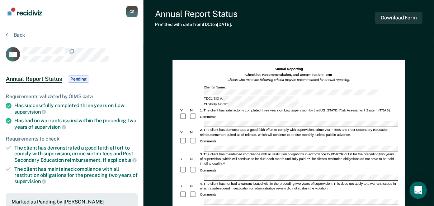
scroll to position [201, 0]
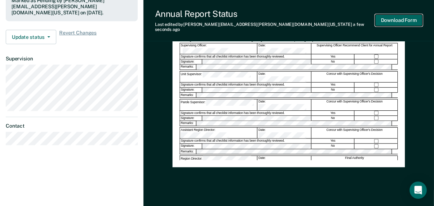
click at [394, 17] on button "Download Form" at bounding box center [399, 20] width 47 height 12
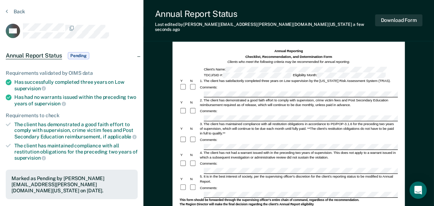
scroll to position [0, 0]
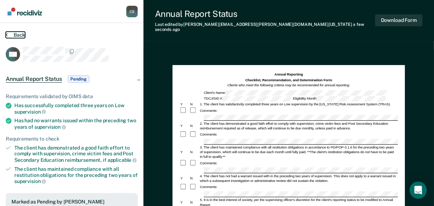
click at [16, 37] on button "Back" at bounding box center [15, 35] width 19 height 6
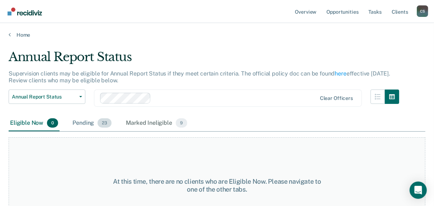
click at [74, 118] on div "Pending 23" at bounding box center [92, 123] width 42 height 16
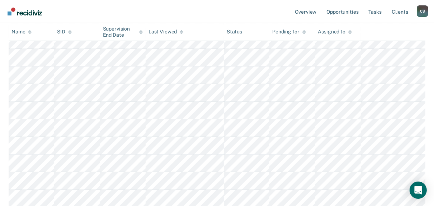
scroll to position [345, 0]
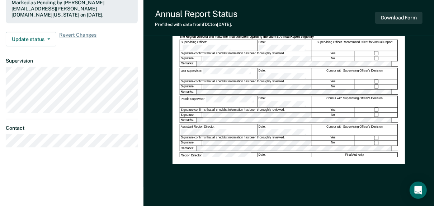
scroll to position [201, 0]
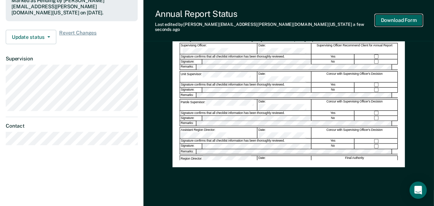
click at [395, 15] on button "Download Form" at bounding box center [399, 20] width 47 height 12
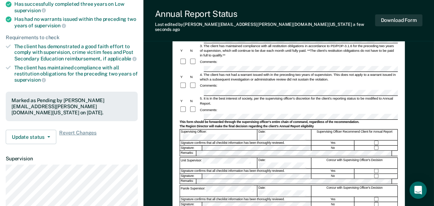
scroll to position [0, 0]
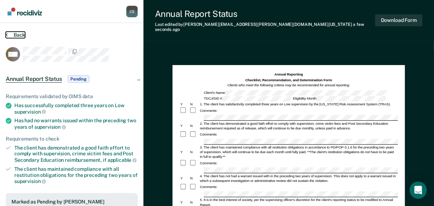
click at [15, 36] on button "Back" at bounding box center [15, 35] width 19 height 6
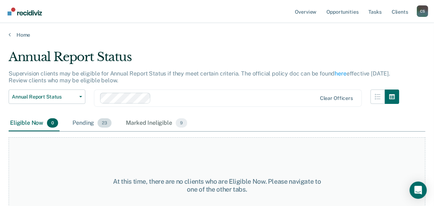
click at [90, 124] on div "Pending 23" at bounding box center [92, 123] width 42 height 16
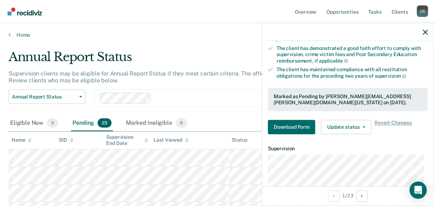
scroll to position [144, 0]
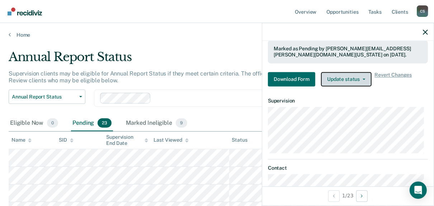
click at [345, 75] on button "Update status" at bounding box center [346, 79] width 51 height 14
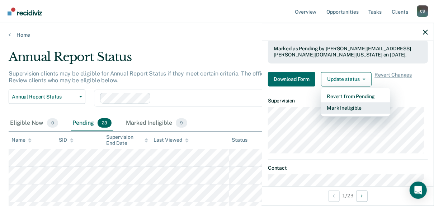
click at [344, 104] on button "Mark Ineligible" at bounding box center [355, 107] width 69 height 11
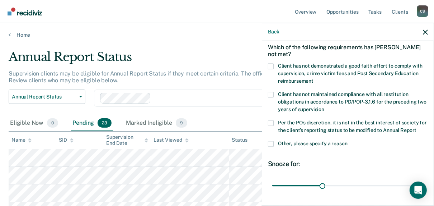
scroll to position [0, 0]
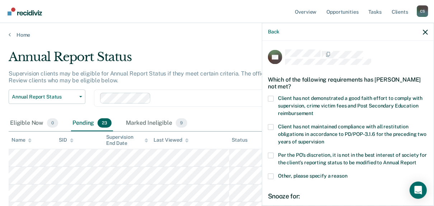
click at [271, 98] on span at bounding box center [271, 99] width 6 height 6
click at [314, 111] on input "Client has not demonstrated a good faith effort to comply with supervision, cri…" at bounding box center [314, 111] width 0 height 0
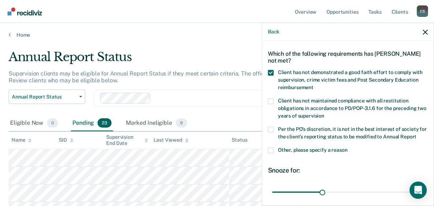
scroll to position [57, 0]
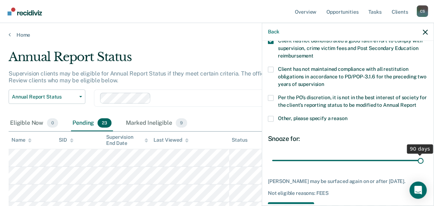
drag, startPoint x: 321, startPoint y: 159, endPoint x: 423, endPoint y: 156, distance: 101.6
type input "90"
click at [423, 156] on input "range" at bounding box center [347, 160] width 151 height 13
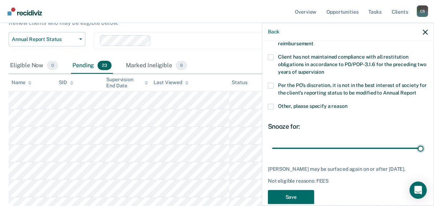
scroll to position [82, 0]
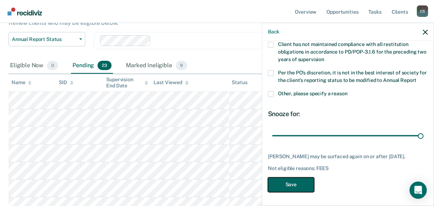
click at [289, 186] on button "Save" at bounding box center [291, 184] width 46 height 15
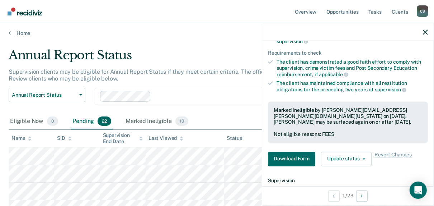
scroll to position [0, 0]
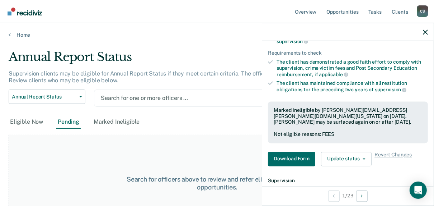
click at [125, 98] on div at bounding box center [228, 98] width 255 height 8
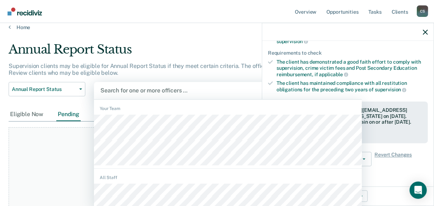
scroll to position [8, 0]
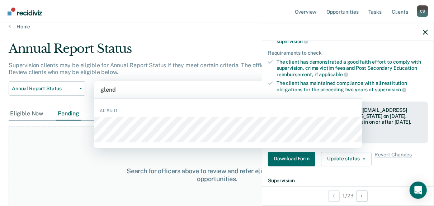
type input "glenda"
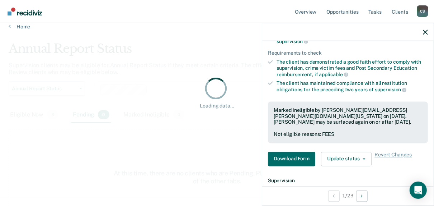
scroll to position [0, 0]
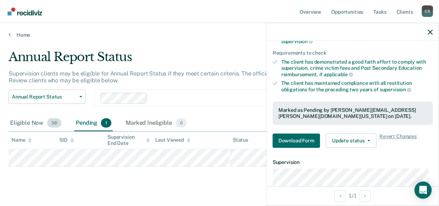
click at [27, 124] on div "Eligible Now 38" at bounding box center [36, 123] width 54 height 16
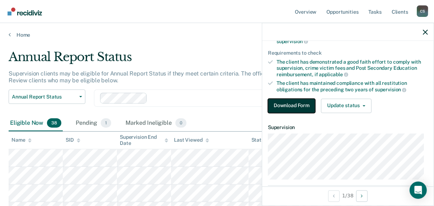
click at [280, 101] on button "Download Form" at bounding box center [291, 105] width 47 height 14
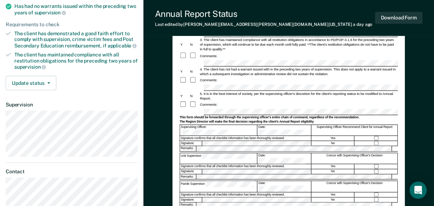
scroll to position [115, 0]
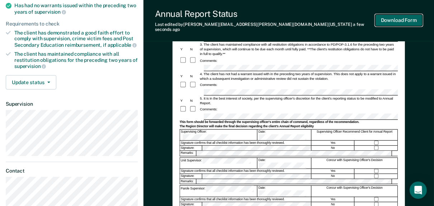
click at [408, 14] on button "Download Form" at bounding box center [399, 20] width 47 height 12
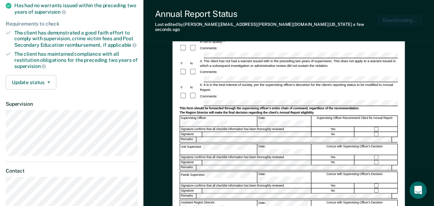
scroll to position [0, 0]
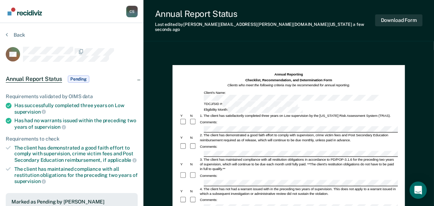
click at [15, 38] on div "Back" at bounding box center [72, 39] width 132 height 15
click at [16, 34] on button "Back" at bounding box center [15, 35] width 19 height 6
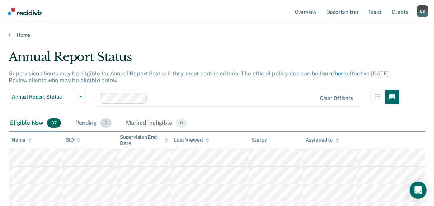
click at [83, 123] on div "Pending 2" at bounding box center [93, 123] width 39 height 16
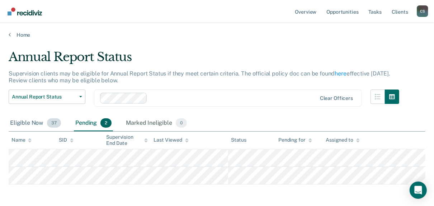
click at [32, 121] on div "Eligible Now 37" at bounding box center [36, 123] width 54 height 16
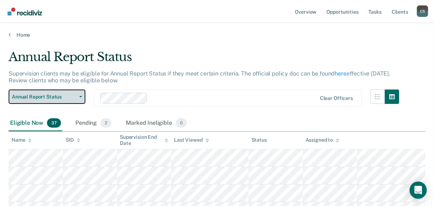
click at [35, 98] on span "Annual Report Status" at bounding box center [44, 97] width 65 height 6
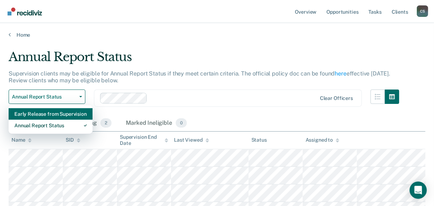
click at [38, 113] on div "Early Release from Supervision" at bounding box center [50, 113] width 73 height 11
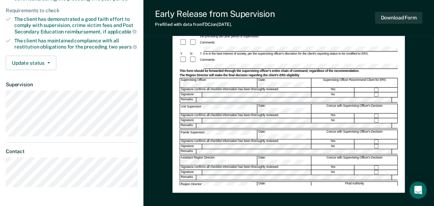
scroll to position [155, 0]
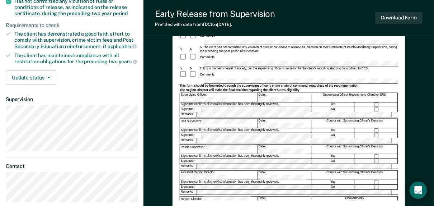
click at [208, 93] on div "Supervising Officer:" at bounding box center [219, 97] width 78 height 9
click at [404, 19] on button "Download Form" at bounding box center [399, 18] width 47 height 12
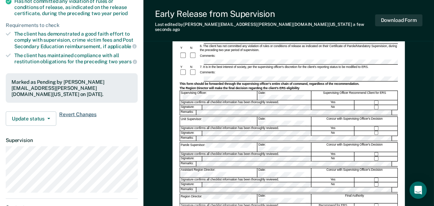
scroll to position [0, 0]
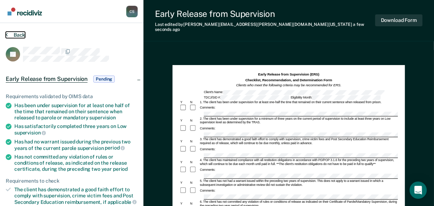
click at [9, 36] on button "Back" at bounding box center [15, 35] width 19 height 6
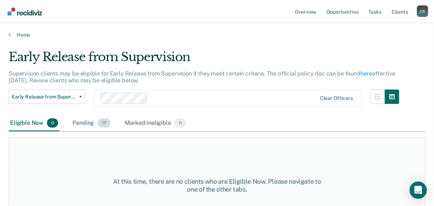
click at [90, 124] on div "Pending 17" at bounding box center [91, 123] width 41 height 16
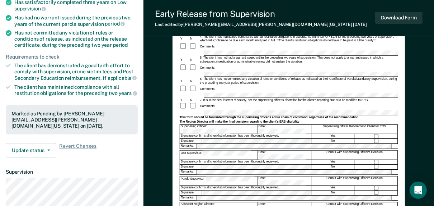
scroll to position [172, 0]
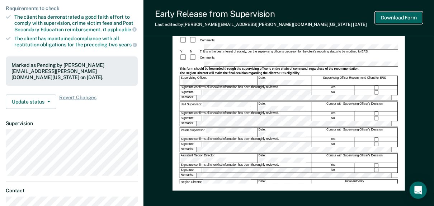
click at [396, 17] on button "Download Form" at bounding box center [399, 18] width 47 height 12
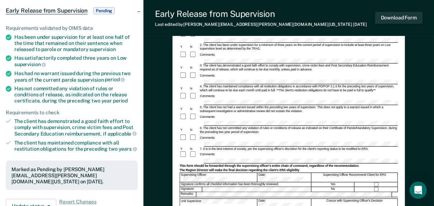
scroll to position [0, 0]
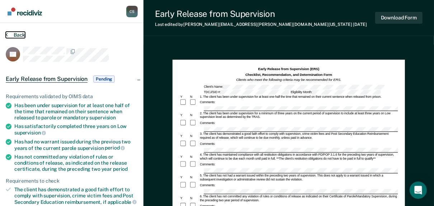
click at [13, 34] on button "Back" at bounding box center [15, 35] width 19 height 6
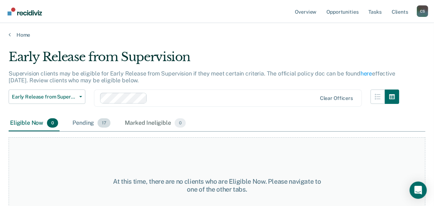
click at [89, 123] on div "Pending 17" at bounding box center [91, 123] width 41 height 16
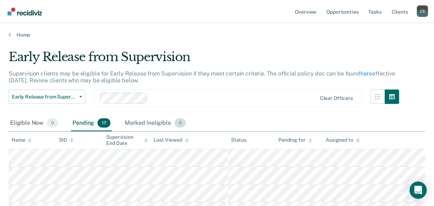
click at [135, 124] on div "Marked Ineligible 0" at bounding box center [155, 123] width 64 height 16
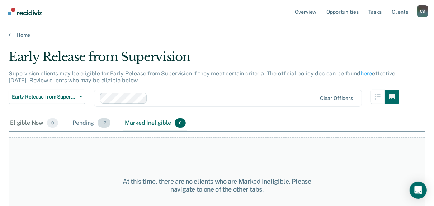
click at [81, 121] on div "Pending 17" at bounding box center [91, 123] width 41 height 16
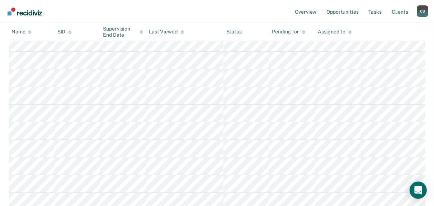
scroll to position [144, 0]
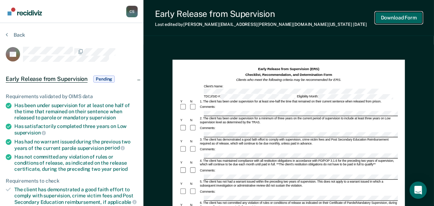
click at [399, 17] on button "Download Form" at bounding box center [399, 18] width 47 height 12
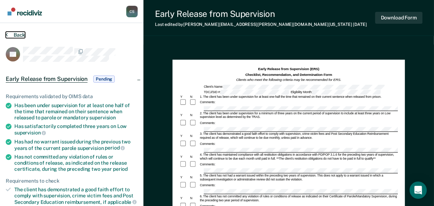
click at [14, 36] on button "Back" at bounding box center [15, 35] width 19 height 6
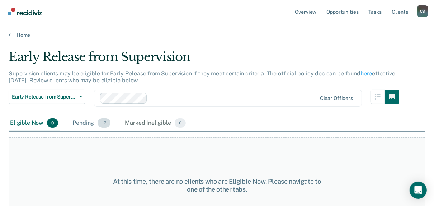
click at [92, 121] on div "Pending 17" at bounding box center [91, 123] width 41 height 16
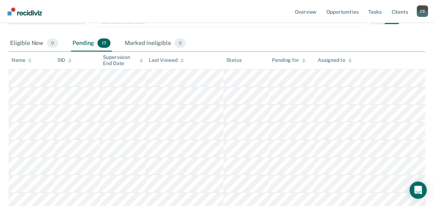
scroll to position [86, 0]
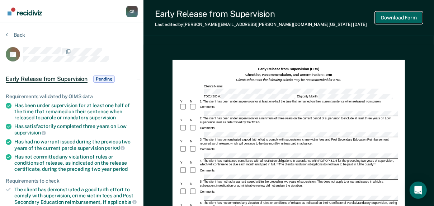
click at [397, 17] on button "Download Form" at bounding box center [399, 18] width 47 height 12
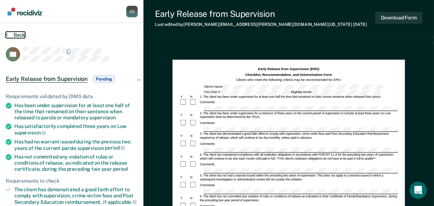
click at [18, 36] on button "Back" at bounding box center [15, 35] width 19 height 6
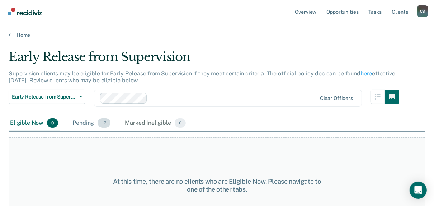
click at [84, 122] on div "Pending 17" at bounding box center [91, 123] width 41 height 16
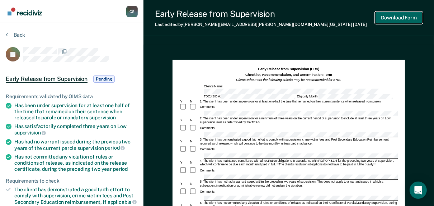
click at [401, 17] on button "Download Form" at bounding box center [399, 18] width 47 height 12
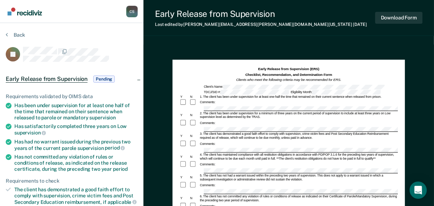
click at [13, 38] on div "Back" at bounding box center [72, 39] width 132 height 15
click at [6, 36] on icon at bounding box center [7, 35] width 2 height 6
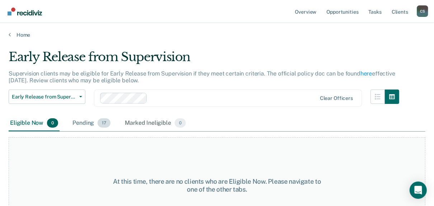
click at [90, 124] on div "Pending 17" at bounding box center [91, 123] width 41 height 16
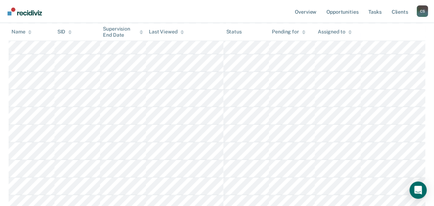
scroll to position [144, 0]
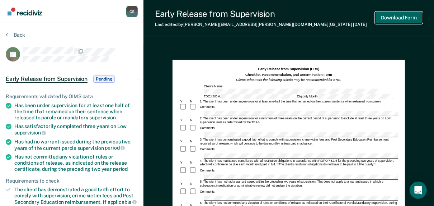
click at [406, 18] on button "Download Form" at bounding box center [399, 18] width 47 height 12
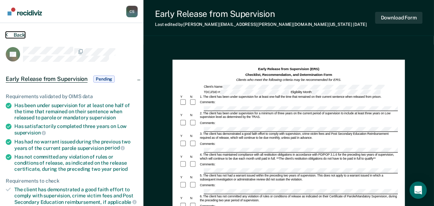
click at [10, 34] on button "Back" at bounding box center [15, 35] width 19 height 6
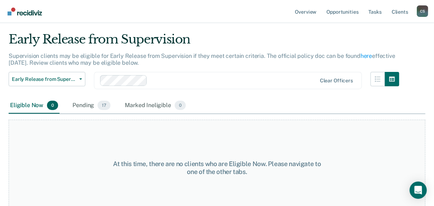
scroll to position [27, 0]
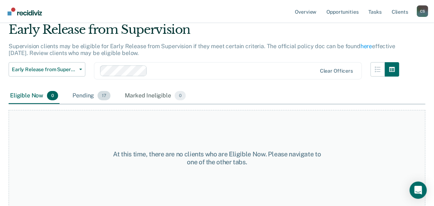
click at [85, 99] on div "Pending 17" at bounding box center [91, 96] width 41 height 16
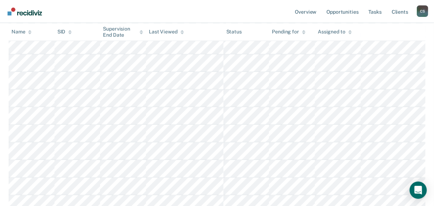
scroll to position [171, 0]
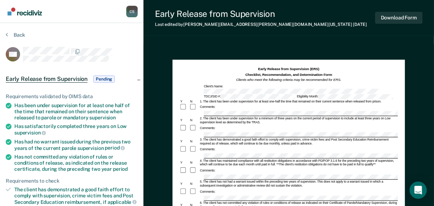
scroll to position [201, 0]
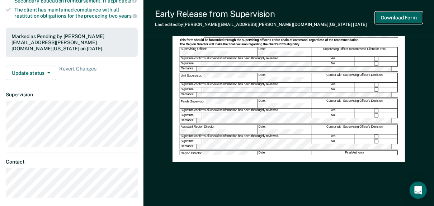
click at [399, 20] on button "Download Form" at bounding box center [399, 18] width 47 height 12
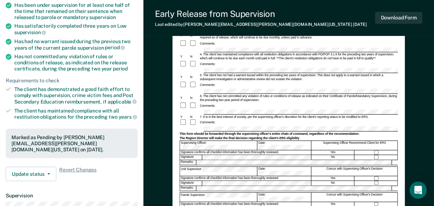
scroll to position [0, 0]
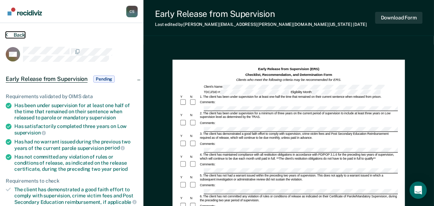
click at [12, 34] on button "Back" at bounding box center [15, 35] width 19 height 6
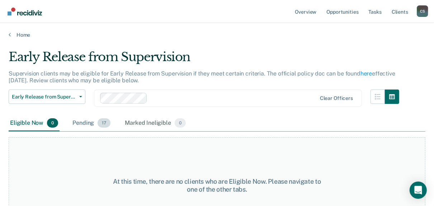
click at [84, 125] on div "Pending 17" at bounding box center [91, 123] width 41 height 16
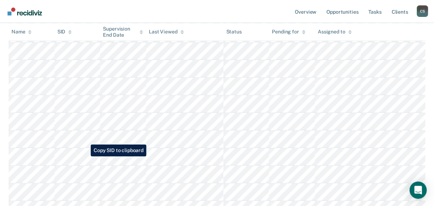
scroll to position [258, 0]
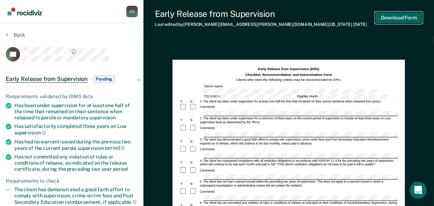
click at [387, 17] on button "Download Form" at bounding box center [399, 18] width 47 height 12
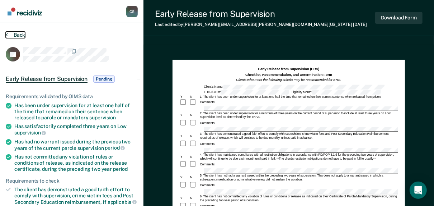
click at [16, 34] on button "Back" at bounding box center [15, 35] width 19 height 6
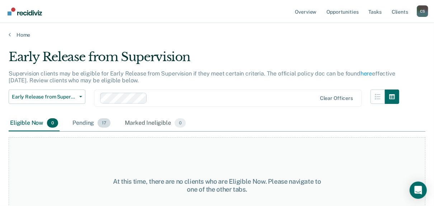
click at [96, 126] on div "Pending 17" at bounding box center [91, 123] width 41 height 16
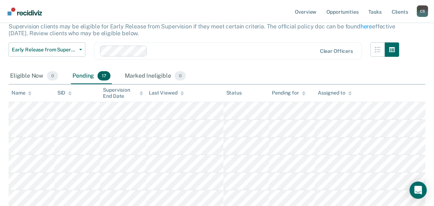
scroll to position [57, 0]
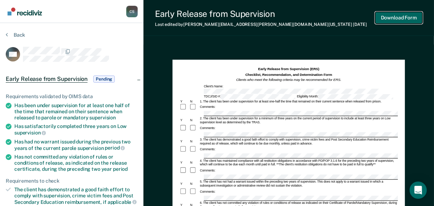
click at [392, 17] on button "Download Form" at bounding box center [399, 18] width 47 height 12
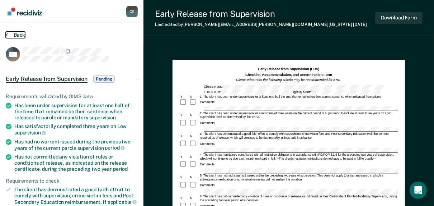
click at [9, 36] on button "Back" at bounding box center [15, 35] width 19 height 6
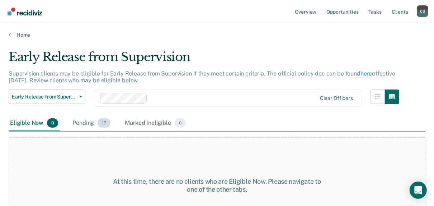
click at [98, 121] on span "17" at bounding box center [104, 122] width 13 height 9
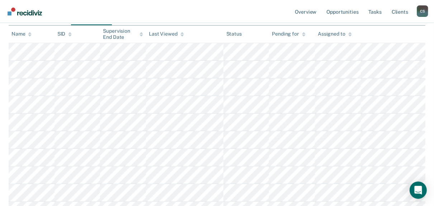
scroll to position [115, 0]
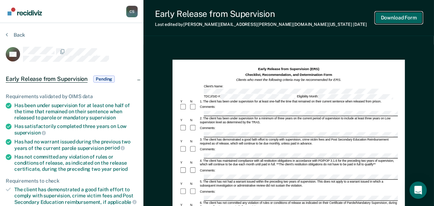
click at [400, 19] on button "Download Form" at bounding box center [399, 18] width 47 height 12
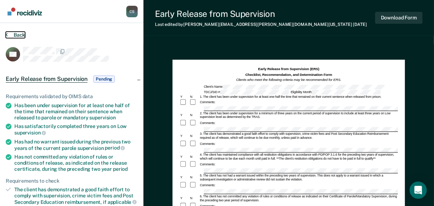
click at [12, 36] on button "Back" at bounding box center [15, 35] width 19 height 6
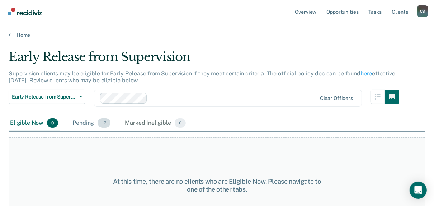
click at [74, 126] on div "Pending 17" at bounding box center [91, 123] width 41 height 16
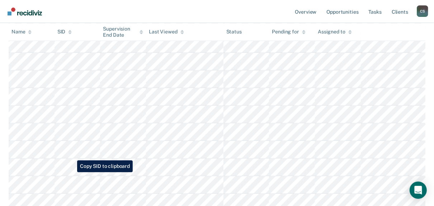
scroll to position [230, 0]
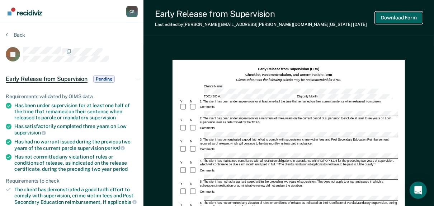
click at [409, 17] on button "Download Form" at bounding box center [399, 18] width 47 height 12
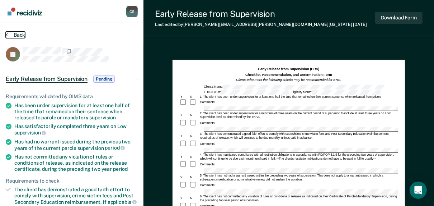
click at [13, 36] on button "Back" at bounding box center [15, 35] width 19 height 6
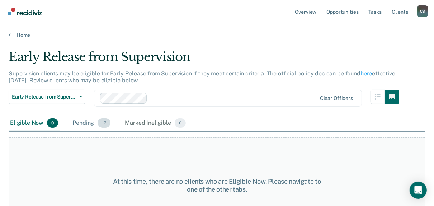
click at [91, 121] on div "Pending 17" at bounding box center [91, 123] width 41 height 16
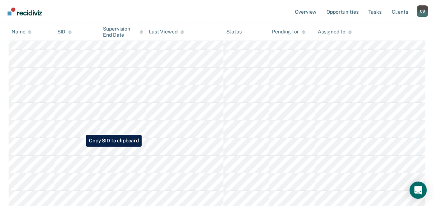
scroll to position [201, 0]
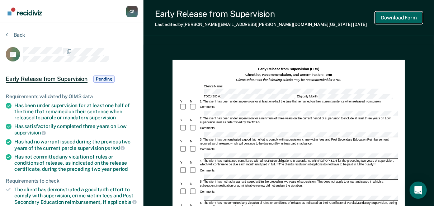
click at [393, 20] on button "Download Form" at bounding box center [399, 18] width 47 height 12
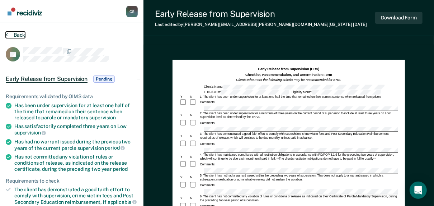
click at [12, 33] on button "Back" at bounding box center [15, 35] width 19 height 6
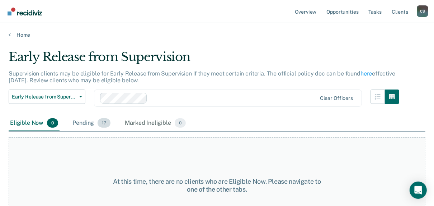
click at [85, 123] on div "Pending 17" at bounding box center [91, 123] width 41 height 16
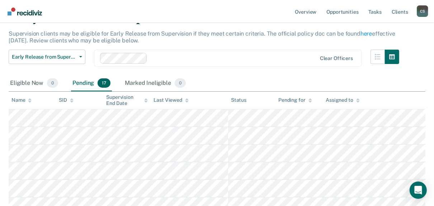
scroll to position [86, 0]
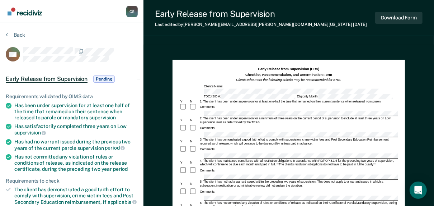
scroll to position [201, 0]
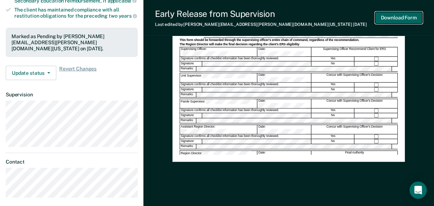
click at [398, 18] on button "Download Form" at bounding box center [399, 18] width 47 height 12
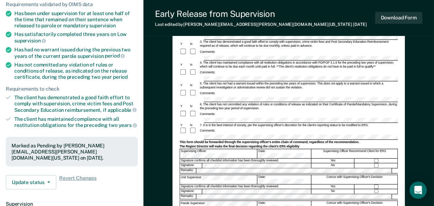
scroll to position [0, 0]
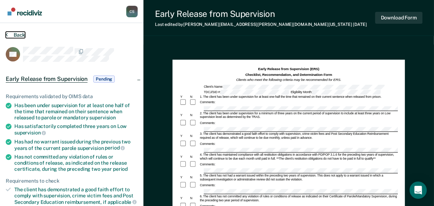
click at [14, 32] on button "Back" at bounding box center [15, 35] width 19 height 6
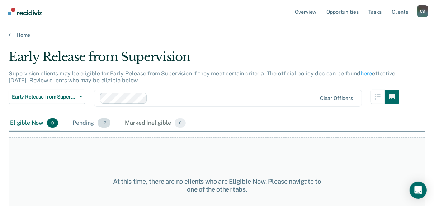
click at [90, 120] on div "Pending 17" at bounding box center [91, 123] width 41 height 16
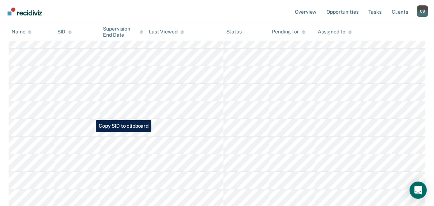
scroll to position [172, 0]
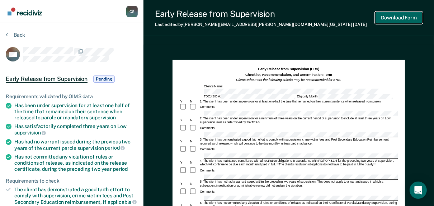
click at [405, 18] on button "Download Form" at bounding box center [399, 18] width 47 height 12
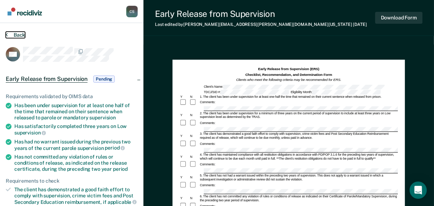
click at [17, 33] on button "Back" at bounding box center [15, 35] width 19 height 6
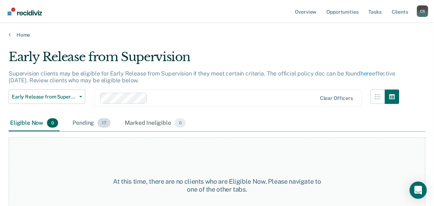
click at [87, 125] on div "Pending 17" at bounding box center [91, 123] width 41 height 16
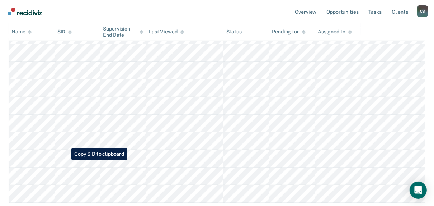
scroll to position [258, 0]
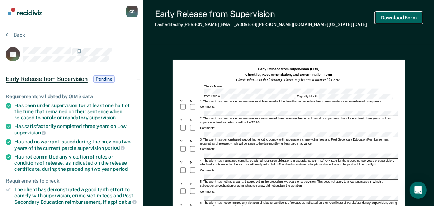
click at [385, 17] on button "Download Form" at bounding box center [399, 18] width 47 height 12
click at [10, 35] on button "Back" at bounding box center [15, 35] width 19 height 6
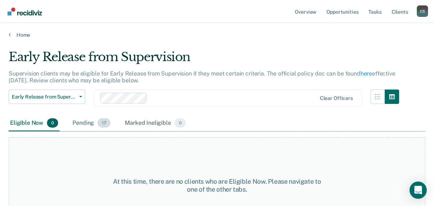
click at [97, 120] on div "Pending 17" at bounding box center [91, 123] width 41 height 16
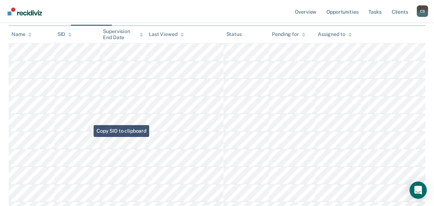
scroll to position [115, 0]
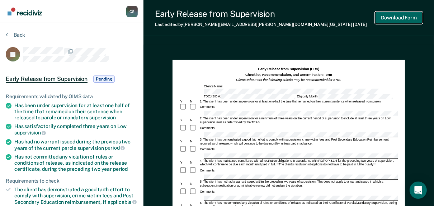
click at [405, 16] on button "Download Form" at bounding box center [399, 18] width 47 height 12
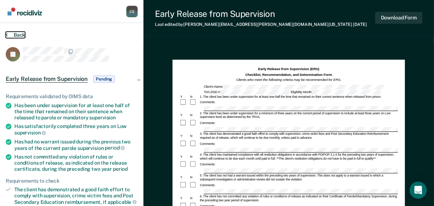
click at [14, 33] on button "Back" at bounding box center [15, 35] width 19 height 6
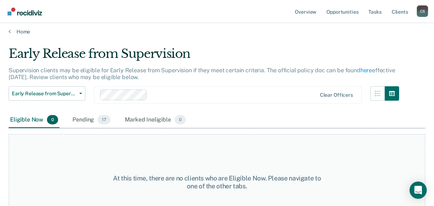
scroll to position [27, 0]
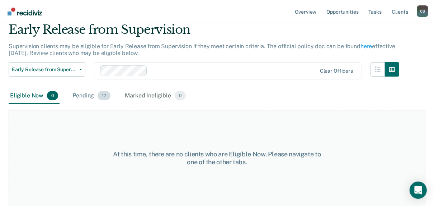
click at [88, 92] on div "Pending 17" at bounding box center [91, 96] width 41 height 16
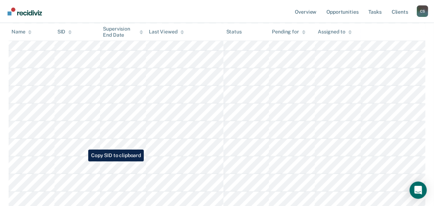
scroll to position [172, 0]
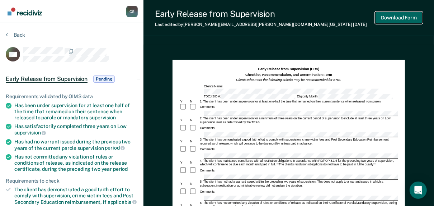
click at [401, 17] on button "Download Form" at bounding box center [399, 18] width 47 height 12
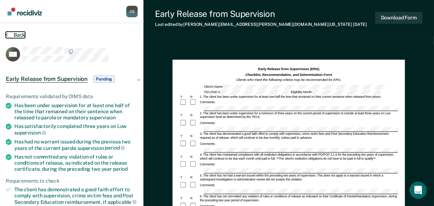
click at [8, 33] on button "Back" at bounding box center [15, 35] width 19 height 6
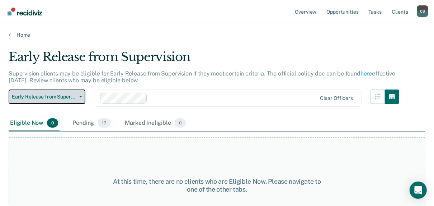
click at [49, 99] on button "Early Release from Supervision" at bounding box center [47, 96] width 77 height 14
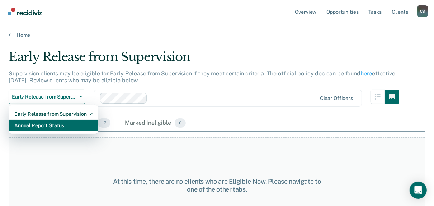
click at [43, 128] on div "Annual Report Status" at bounding box center [53, 125] width 78 height 11
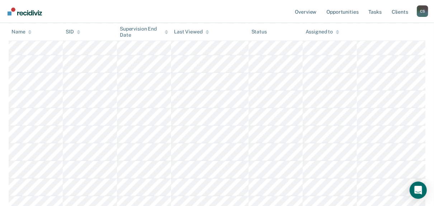
scroll to position [645, 0]
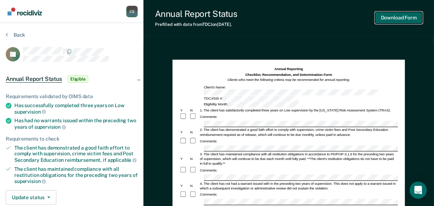
click at [409, 15] on button "Download Form" at bounding box center [399, 18] width 47 height 12
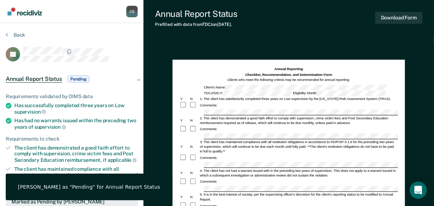
click at [423, 41] on div "Annual Report Status Prefilled with data from TDCJ on [DATE] . Download Form An…" at bounding box center [289, 193] width 291 height 386
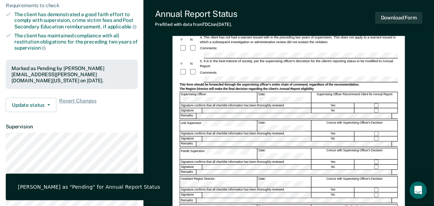
scroll to position [172, 0]
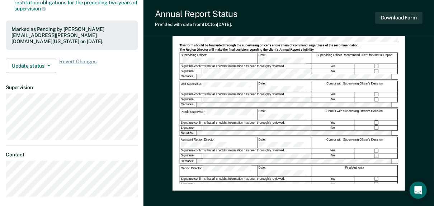
click at [200, 53] on div "Supervising Officer:" at bounding box center [219, 58] width 78 height 11
click at [405, 18] on button "Download Form" at bounding box center [399, 18] width 47 height 12
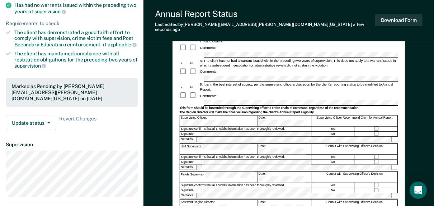
scroll to position [144, 0]
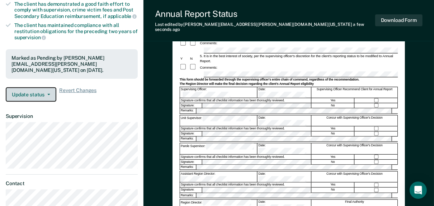
click at [39, 93] on button "Update status" at bounding box center [31, 94] width 51 height 14
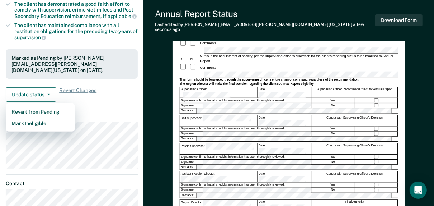
click at [103, 109] on article "RL Annual Report Status Pending Requirements validated by OIMS data Has success…" at bounding box center [72, 64] width 132 height 322
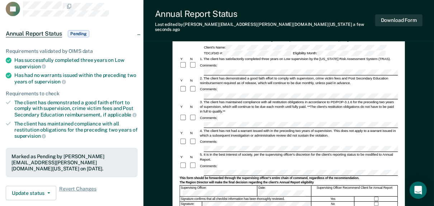
scroll to position [0, 0]
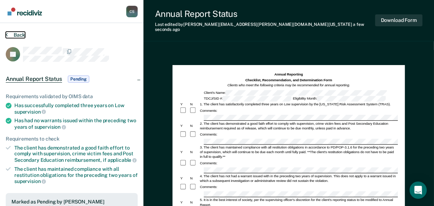
click at [17, 35] on button "Back" at bounding box center [15, 35] width 19 height 6
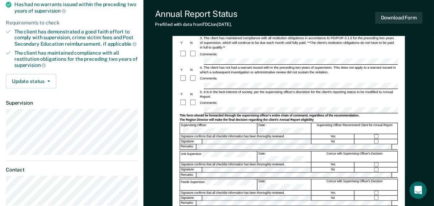
scroll to position [144, 0]
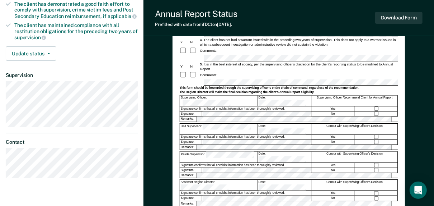
click at [183, 95] on div "Supervising Officer:" at bounding box center [219, 100] width 78 height 11
click at [396, 17] on button "Download Form" at bounding box center [399, 18] width 47 height 12
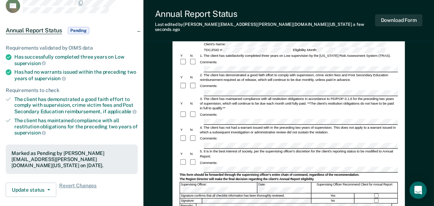
scroll to position [0, 0]
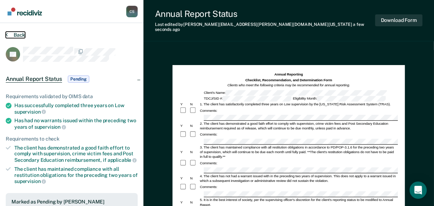
click at [14, 34] on button "Back" at bounding box center [15, 35] width 19 height 6
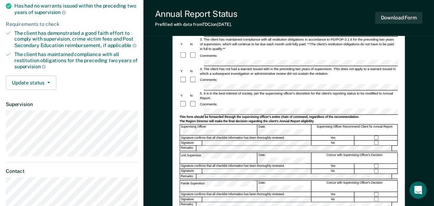
scroll to position [115, 0]
click at [180, 124] on div "Supervising Officer:" at bounding box center [219, 129] width 78 height 11
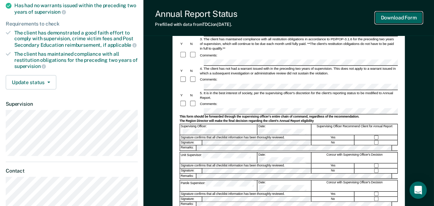
click at [417, 18] on button "Download Form" at bounding box center [399, 18] width 47 height 12
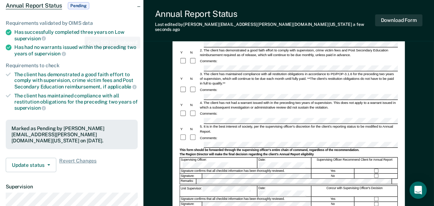
scroll to position [0, 0]
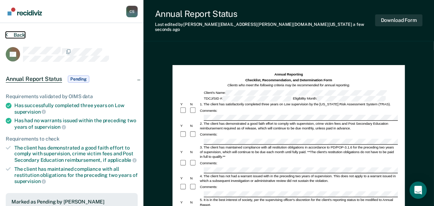
click at [12, 36] on button "Back" at bounding box center [15, 35] width 19 height 6
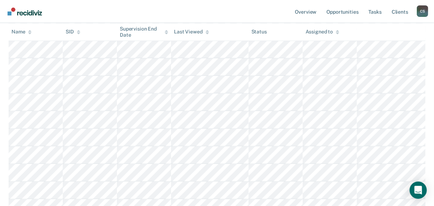
scroll to position [172, 0]
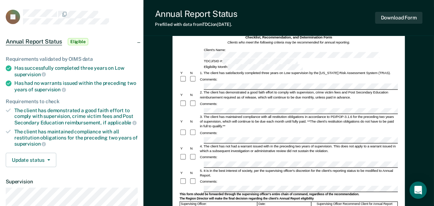
scroll to position [57, 0]
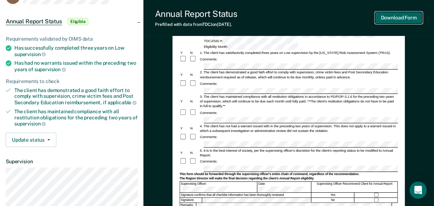
click at [409, 16] on button "Download Form" at bounding box center [399, 18] width 47 height 12
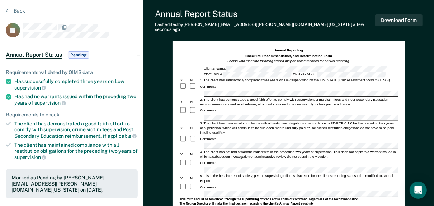
scroll to position [0, 0]
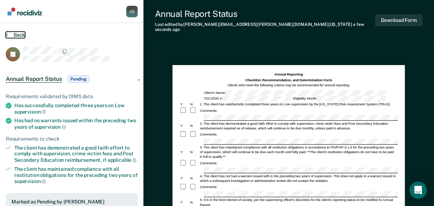
click at [12, 33] on button "Back" at bounding box center [15, 35] width 19 height 6
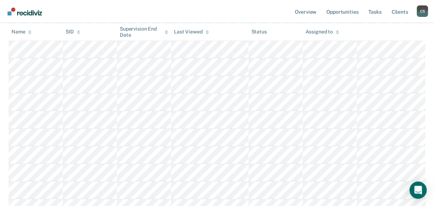
scroll to position [172, 0]
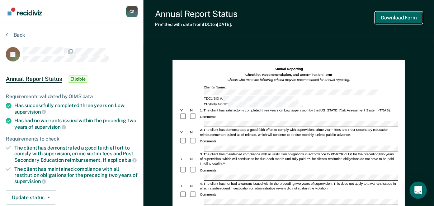
click at [400, 21] on button "Download Form" at bounding box center [399, 18] width 47 height 12
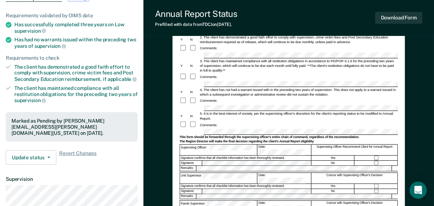
scroll to position [115, 0]
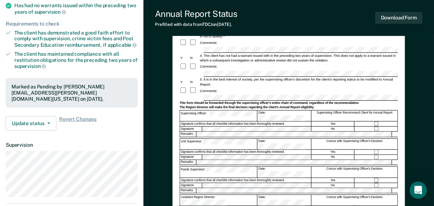
click at [180, 113] on form "Annual Reporting Checklist, Recommendation, and Determination Form Clients who …" at bounding box center [289, 103] width 219 height 302
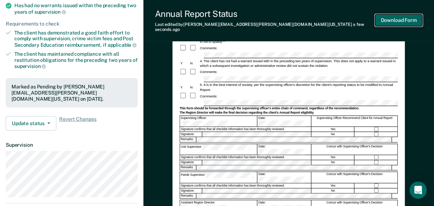
click at [395, 23] on button "Download Form" at bounding box center [399, 20] width 47 height 12
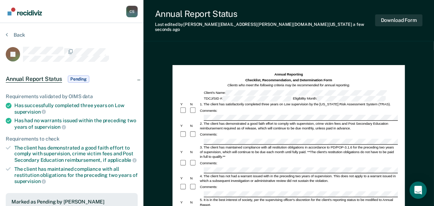
scroll to position [0, 0]
click at [9, 33] on button "Back" at bounding box center [15, 35] width 19 height 6
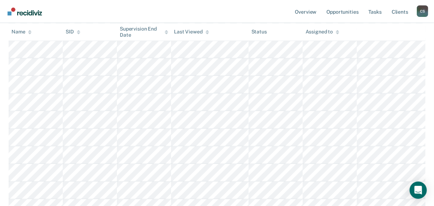
scroll to position [172, 0]
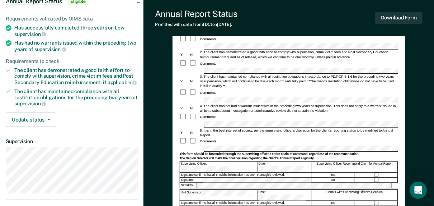
scroll to position [86, 0]
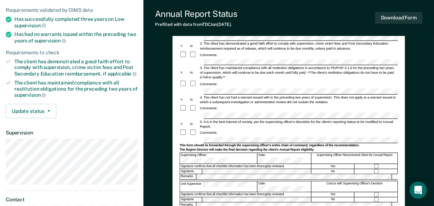
click at [159, 140] on div "Annual Reporting Checklist, Recommendation, and Determination Form Clients who …" at bounding box center [289, 145] width 291 height 374
click at [390, 20] on button "Download Form" at bounding box center [399, 18] width 47 height 12
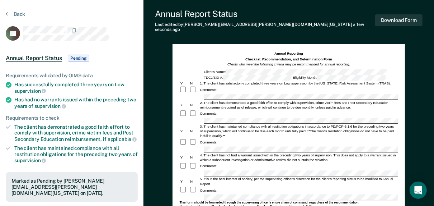
scroll to position [0, 0]
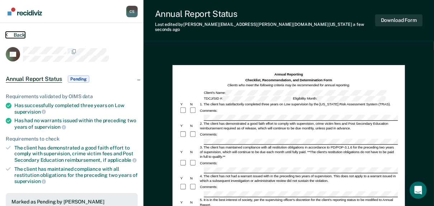
click at [11, 34] on button "Back" at bounding box center [15, 35] width 19 height 6
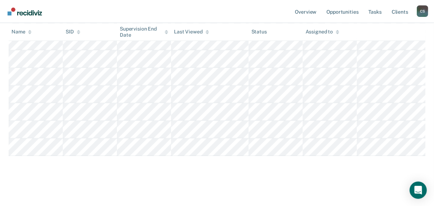
scroll to position [540, 0]
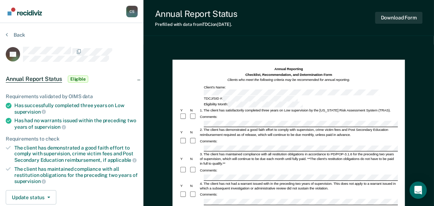
scroll to position [115, 0]
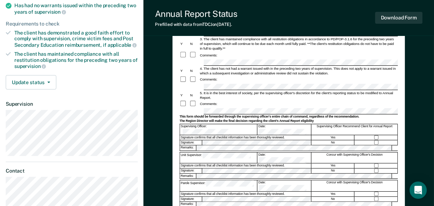
click at [180, 115] on form "Annual Reporting Checklist, Recommendation, and Determination Form Clients who …" at bounding box center [289, 110] width 219 height 316
click at [395, 18] on button "Download Form" at bounding box center [399, 18] width 47 height 12
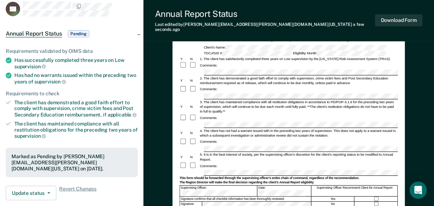
scroll to position [0, 0]
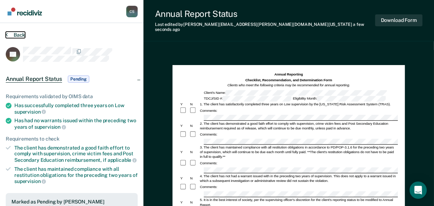
click at [20, 35] on button "Back" at bounding box center [15, 35] width 19 height 6
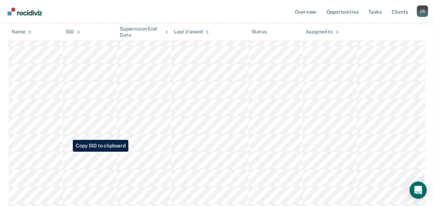
scroll to position [522, 0]
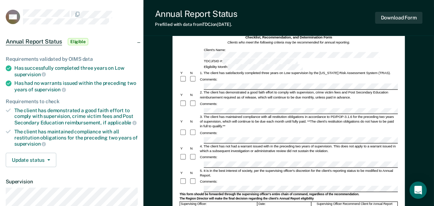
scroll to position [144, 0]
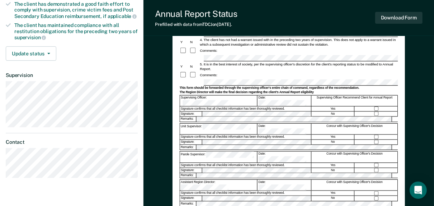
click at [169, 83] on div "Annual Reporting Checklist, Recommendation, and Determination Form Clients who …" at bounding box center [289, 88] width 291 height 374
click at [407, 14] on button "Download Form" at bounding box center [399, 18] width 47 height 12
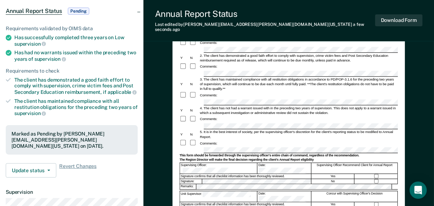
scroll to position [0, 0]
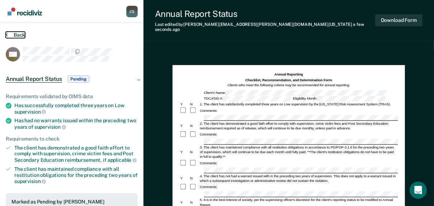
click at [15, 35] on button "Back" at bounding box center [15, 35] width 19 height 6
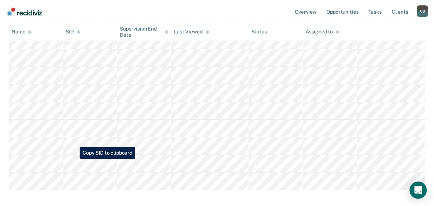
scroll to position [504, 0]
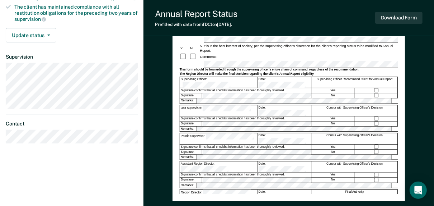
scroll to position [172, 0]
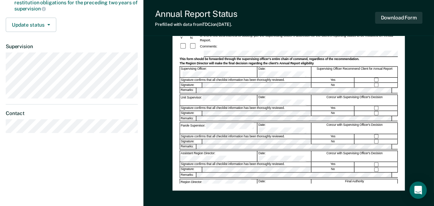
click at [113, 55] on div "Christy Stewart C S Profile How it works Log Out Back BB Annual Report Status E…" at bounding box center [217, 21] width 434 height 386
click at [401, 17] on button "Download Form" at bounding box center [399, 18] width 47 height 12
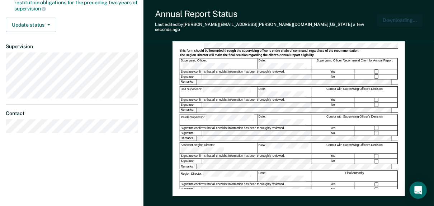
scroll to position [0, 0]
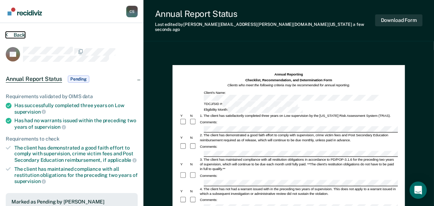
click at [13, 34] on button "Back" at bounding box center [15, 35] width 19 height 6
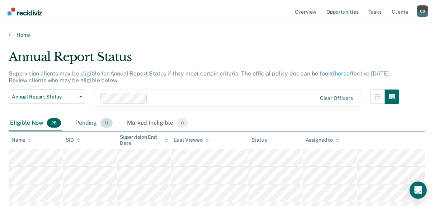
click at [90, 120] on div "Pending 11" at bounding box center [94, 123] width 40 height 16
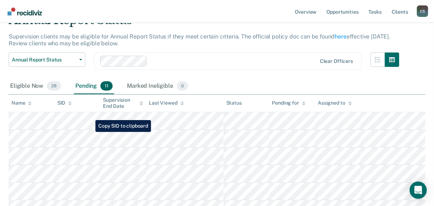
scroll to position [15, 0]
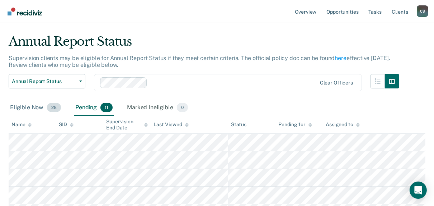
click at [29, 105] on div "Eligible Now 28" at bounding box center [36, 108] width 54 height 16
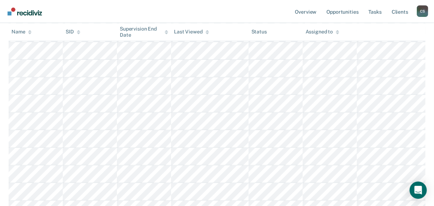
scroll to position [0, 0]
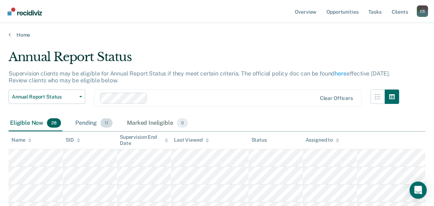
click at [89, 123] on div "Pending 11" at bounding box center [94, 123] width 40 height 16
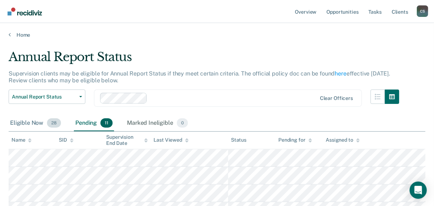
click at [31, 125] on div "Eligible Now 28" at bounding box center [36, 123] width 54 height 16
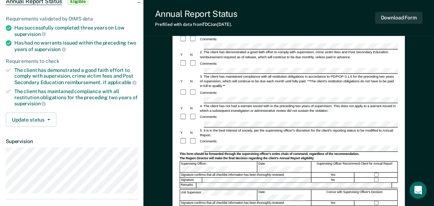
scroll to position [172, 0]
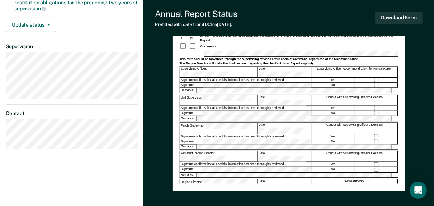
click at [160, 56] on div "Annual Reporting Checklist, Recommendation, and Determination Form Clients who …" at bounding box center [289, 59] width 291 height 374
click at [402, 18] on button "Download Form" at bounding box center [399, 18] width 47 height 12
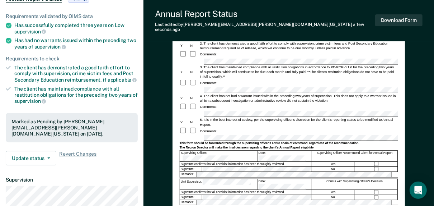
scroll to position [0, 0]
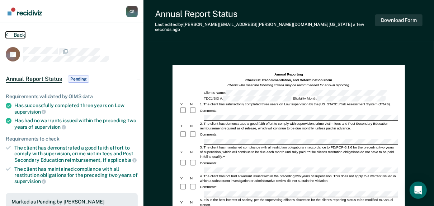
click at [16, 34] on button "Back" at bounding box center [15, 35] width 19 height 6
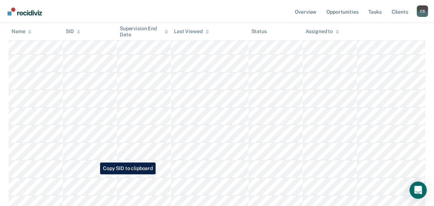
scroll to position [115, 0]
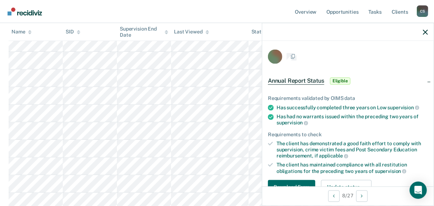
click at [399, 165] on div "Requirements validated by OIMS data Has successfully completed three years on L…" at bounding box center [348, 142] width 172 height 116
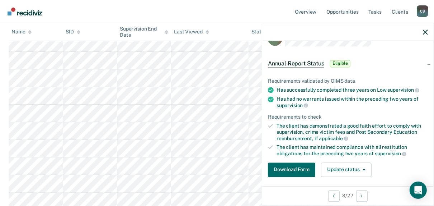
scroll to position [29, 0]
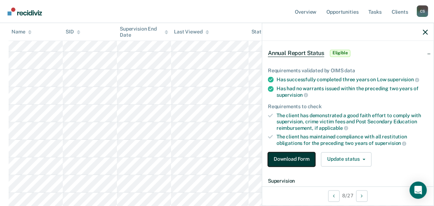
click at [273, 155] on button "Download Form" at bounding box center [291, 159] width 47 height 14
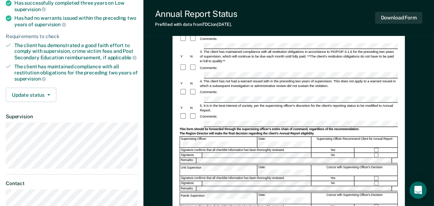
scroll to position [144, 0]
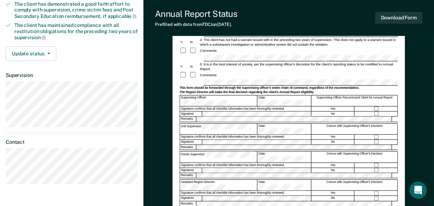
click at [180, 85] on form "Annual Reporting Checklist, Recommendation, and Determination Form Clients who …" at bounding box center [289, 81] width 219 height 316
click at [412, 17] on button "Download Form" at bounding box center [399, 18] width 47 height 12
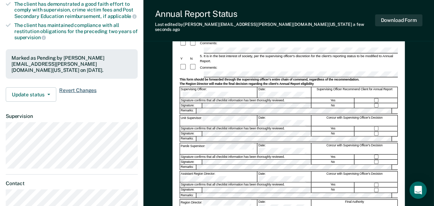
scroll to position [0, 0]
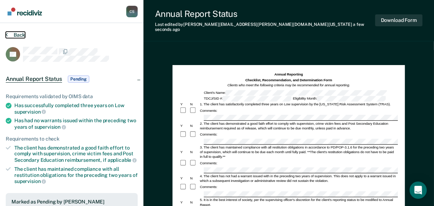
click at [20, 36] on button "Back" at bounding box center [15, 35] width 19 height 6
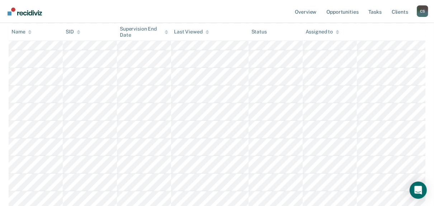
scroll to position [230, 0]
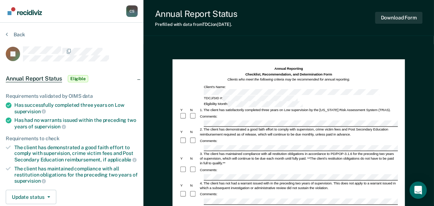
scroll to position [144, 0]
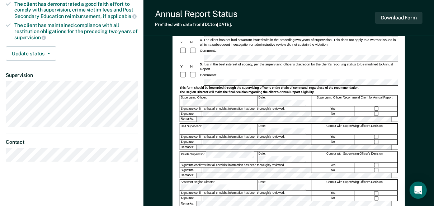
click at [132, 76] on div "[PERSON_NAME] C S Profile How it works Log Out Back JK Annual Report Status Eli…" at bounding box center [217, 49] width 434 height 386
click at [398, 12] on button "Download Form" at bounding box center [399, 18] width 47 height 12
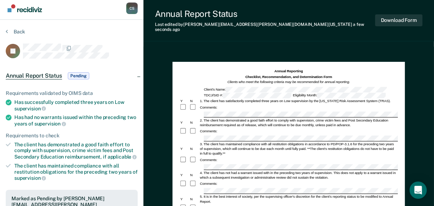
scroll to position [0, 0]
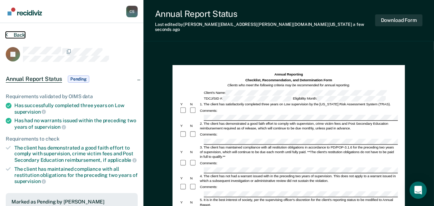
click at [22, 35] on button "Back" at bounding box center [15, 35] width 19 height 6
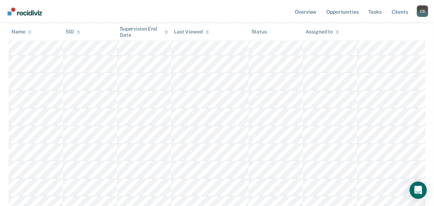
scroll to position [230, 0]
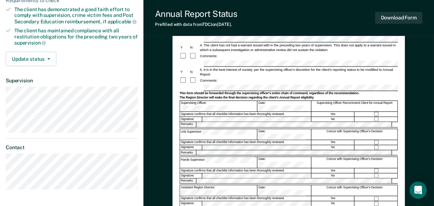
scroll to position [172, 0]
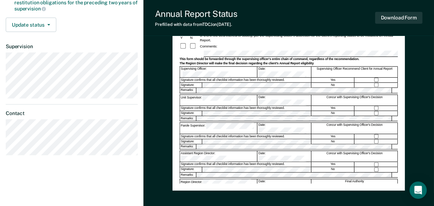
click at [163, 55] on div "Annual Reporting Checklist, Recommendation, and Determination Form Clients who …" at bounding box center [289, 59] width 291 height 374
click at [398, 14] on button "Download Form" at bounding box center [399, 18] width 47 height 12
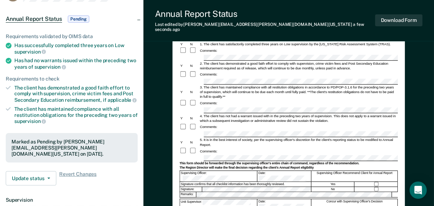
scroll to position [0, 0]
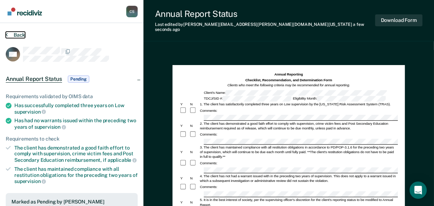
click at [18, 37] on button "Back" at bounding box center [15, 35] width 19 height 6
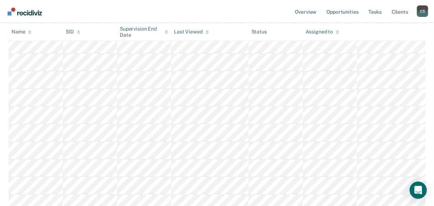
scroll to position [230, 0]
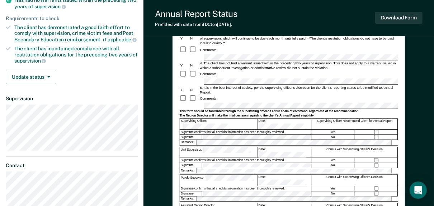
scroll to position [144, 0]
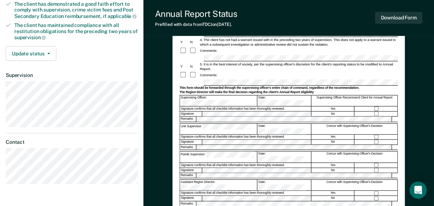
click at [164, 80] on div "Annual Reporting Checklist, Recommendation, and Determination Form Clients who …" at bounding box center [289, 88] width 291 height 374
click at [405, 14] on button "Download Form" at bounding box center [399, 18] width 47 height 12
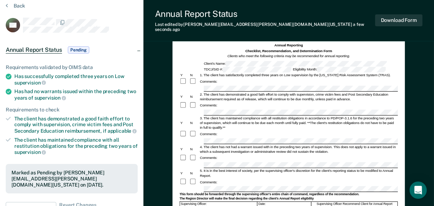
scroll to position [0, 0]
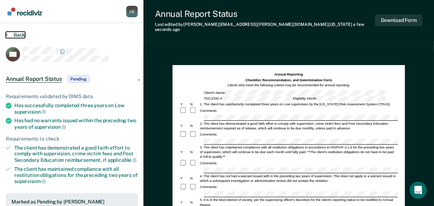
click at [15, 32] on button "Back" at bounding box center [15, 35] width 19 height 6
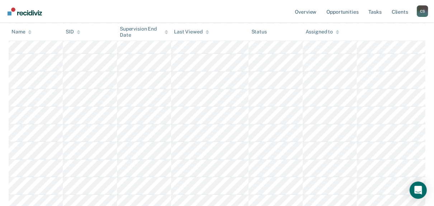
scroll to position [313, 0]
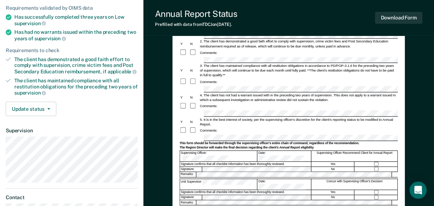
scroll to position [144, 0]
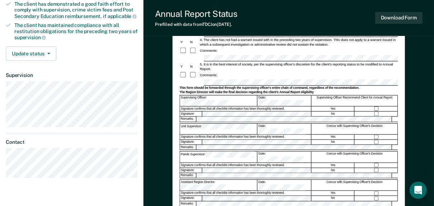
click at [172, 80] on div "Annual Reporting Checklist, Recommendation, and Determination Form Clients who …" at bounding box center [289, 88] width 291 height 374
click at [392, 17] on button "Download Form" at bounding box center [399, 18] width 47 height 12
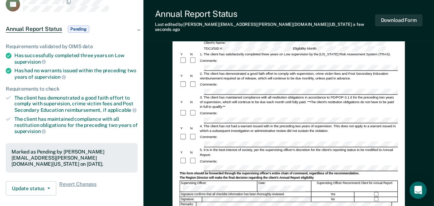
scroll to position [0, 0]
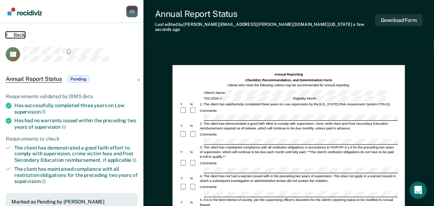
click at [8, 36] on button "Back" at bounding box center [15, 35] width 19 height 6
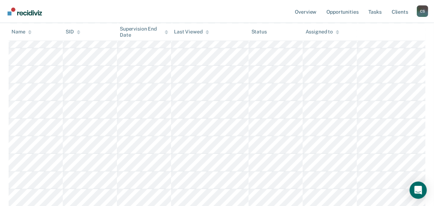
scroll to position [172, 0]
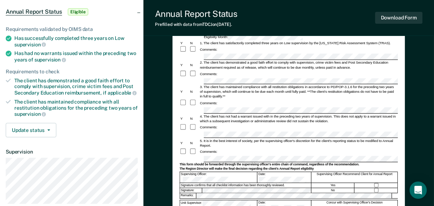
scroll to position [172, 0]
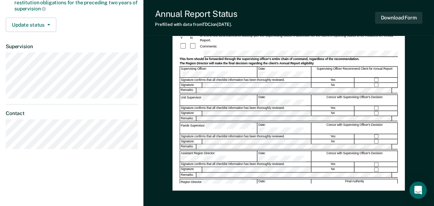
click at [101, 53] on div "[PERSON_NAME] C S Profile How it works Log Out Back JC Annual Report Status Eli…" at bounding box center [217, 21] width 434 height 386
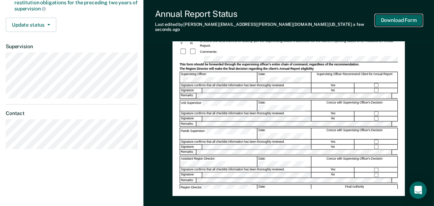
click at [397, 15] on button "Download Form" at bounding box center [399, 20] width 47 height 12
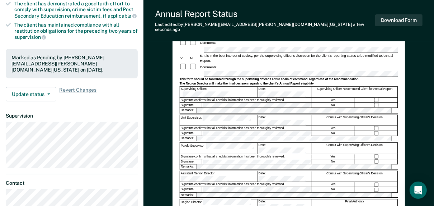
scroll to position [0, 0]
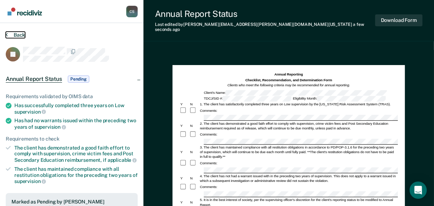
click at [16, 33] on button "Back" at bounding box center [15, 35] width 19 height 6
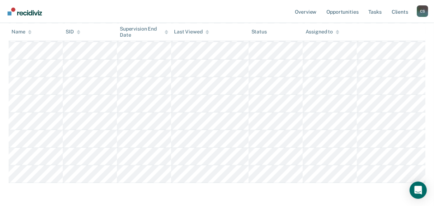
scroll to position [345, 0]
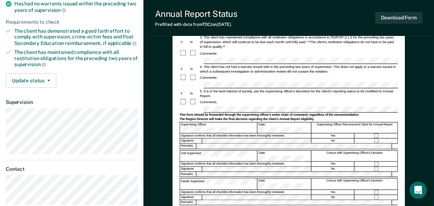
scroll to position [172, 0]
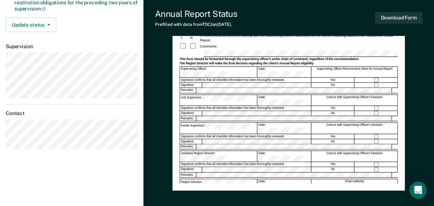
click at [145, 56] on div "Annual Reporting Checklist, Recommendation, and Determination Form Clients who …" at bounding box center [289, 59] width 291 height 374
click at [402, 19] on button "Download Form" at bounding box center [399, 18] width 47 height 12
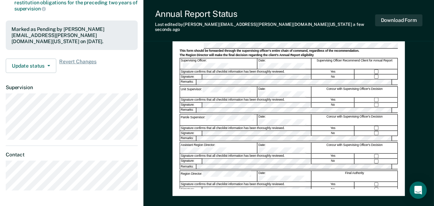
scroll to position [0, 0]
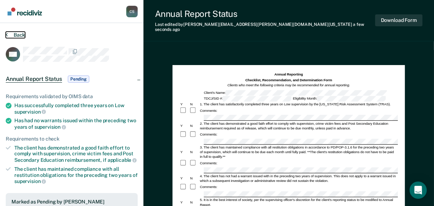
click at [8, 36] on button "Back" at bounding box center [15, 35] width 19 height 6
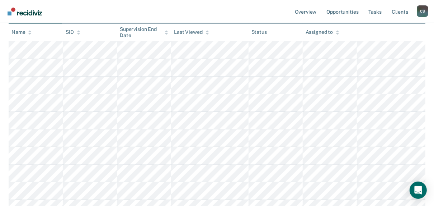
scroll to position [115, 0]
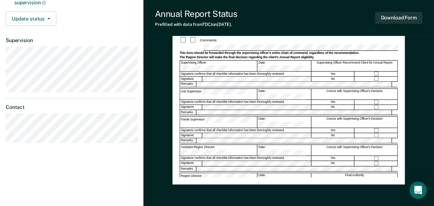
scroll to position [172, 0]
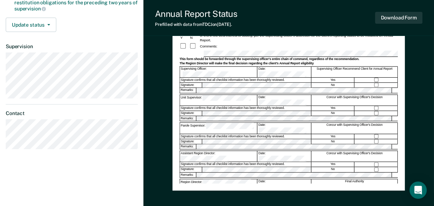
click at [181, 67] on div "Supervising Officer:" at bounding box center [219, 72] width 78 height 11
click at [390, 17] on button "Download Form" at bounding box center [399, 18] width 47 height 12
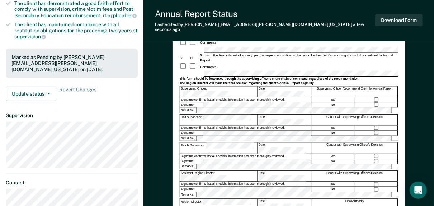
scroll to position [0, 0]
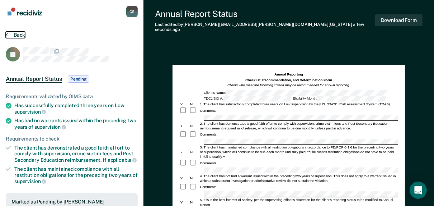
click at [14, 35] on button "Back" at bounding box center [15, 35] width 19 height 6
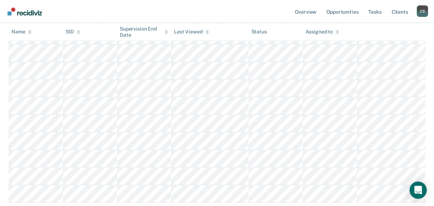
scroll to position [287, 0]
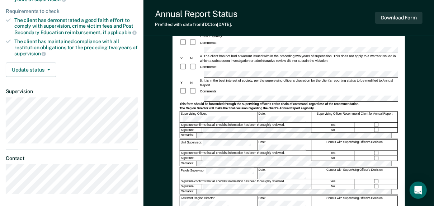
scroll to position [144, 0]
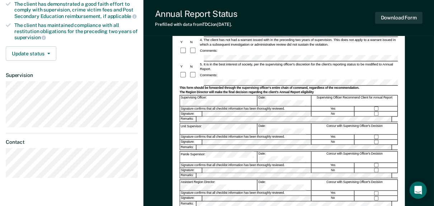
click at [195, 95] on div "Supervising Officer:" at bounding box center [219, 100] width 78 height 11
click at [393, 18] on button "Download Form" at bounding box center [399, 18] width 47 height 12
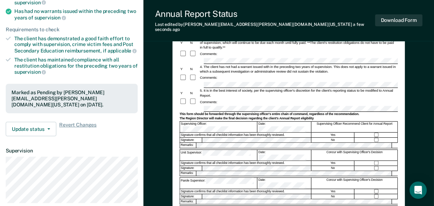
scroll to position [0, 0]
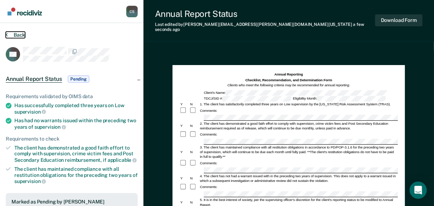
click at [13, 33] on button "Back" at bounding box center [15, 35] width 19 height 6
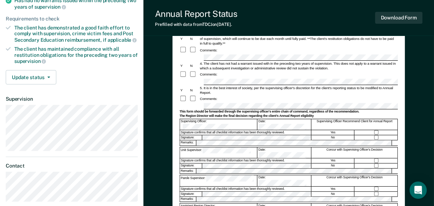
scroll to position [172, 0]
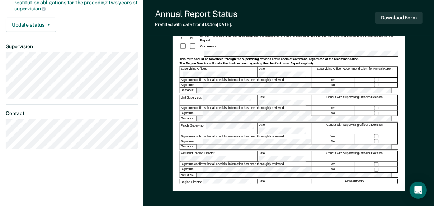
click at [190, 55] on form "Annual Reporting Checklist, Recommendation, and Determination Form Clients who …" at bounding box center [289, 52] width 219 height 316
click at [399, 18] on button "Download Form" at bounding box center [399, 18] width 47 height 12
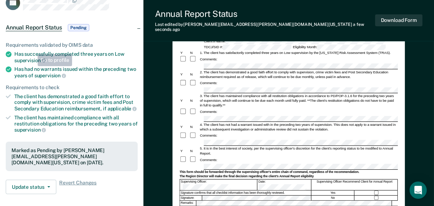
scroll to position [0, 0]
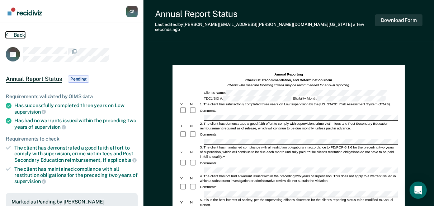
click at [9, 33] on button "Back" at bounding box center [15, 35] width 19 height 6
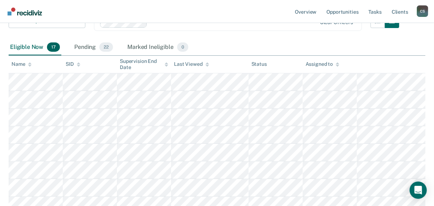
scroll to position [86, 0]
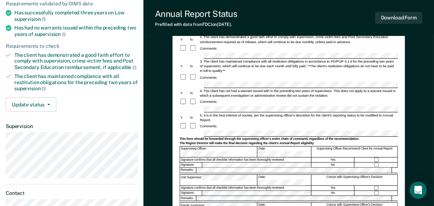
scroll to position [115, 0]
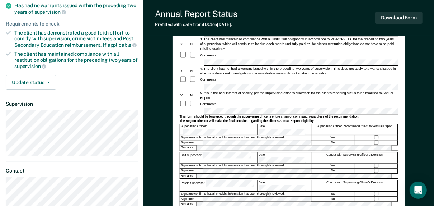
click at [159, 106] on div "Annual Reporting Checklist, Recommendation, and Determination Form Clients who …" at bounding box center [289, 117] width 291 height 374
click at [395, 18] on button "Download Form" at bounding box center [399, 18] width 47 height 12
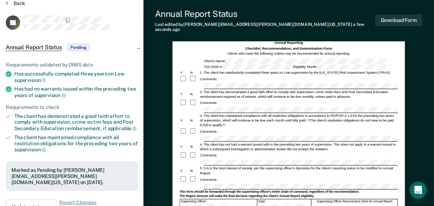
scroll to position [0, 0]
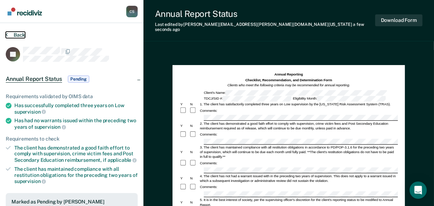
click at [7, 32] on icon at bounding box center [7, 35] width 2 height 6
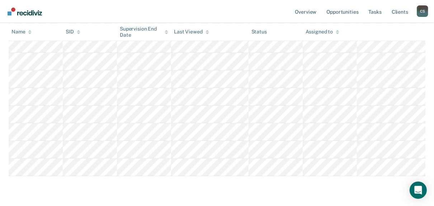
scroll to position [258, 0]
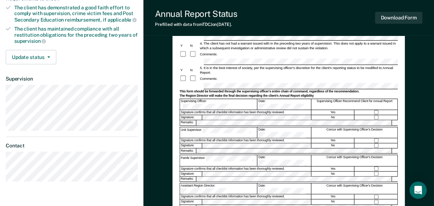
scroll to position [172, 0]
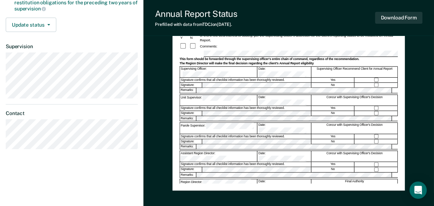
click at [186, 67] on div "Supervising Officer:" at bounding box center [219, 72] width 78 height 11
click at [397, 17] on button "Download Form" at bounding box center [399, 18] width 47 height 12
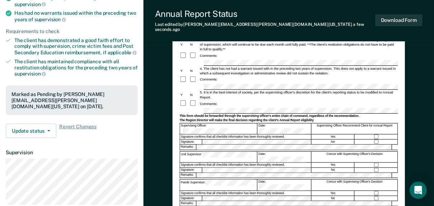
scroll to position [29, 0]
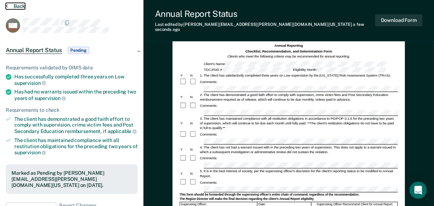
click at [10, 6] on button "Back" at bounding box center [15, 6] width 19 height 6
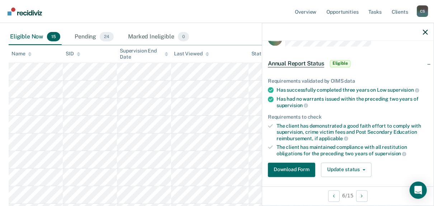
scroll to position [29, 0]
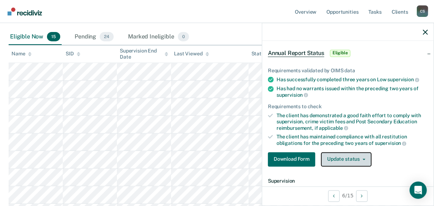
click at [343, 156] on button "Update status" at bounding box center [346, 159] width 51 height 14
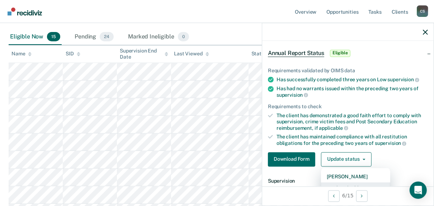
scroll to position [34, 0]
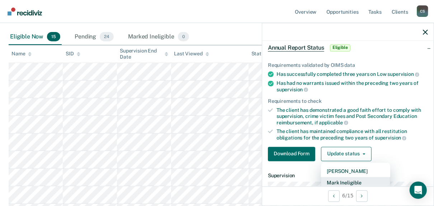
click at [339, 178] on button "Mark Ineligible" at bounding box center [355, 182] width 69 height 11
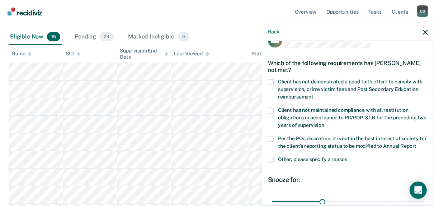
scroll to position [0, 0]
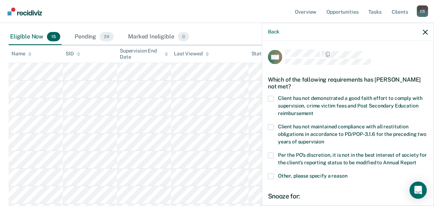
click at [275, 97] on label "Client has not demonstrated a good faith effort to comply with supervision, cri…" at bounding box center [348, 107] width 160 height 23
click at [314, 111] on input "Client has not demonstrated a good faith effort to comply with supervision, cri…" at bounding box center [314, 111] width 0 height 0
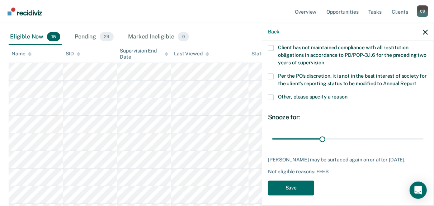
scroll to position [82, 0]
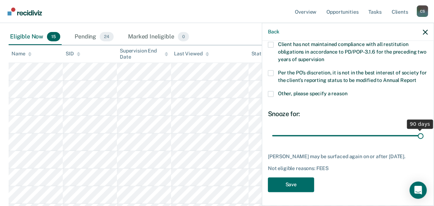
drag, startPoint x: 322, startPoint y: 137, endPoint x: 439, endPoint y: 133, distance: 117.8
type input "90"
click at [424, 133] on input "range" at bounding box center [347, 135] width 151 height 13
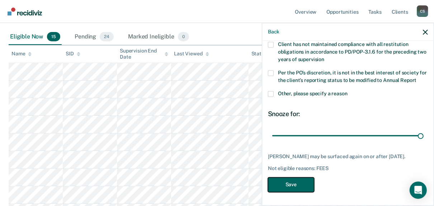
click at [290, 179] on button "Save" at bounding box center [291, 184] width 46 height 15
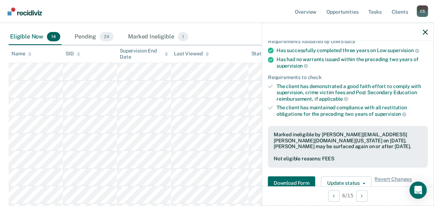
scroll to position [0, 0]
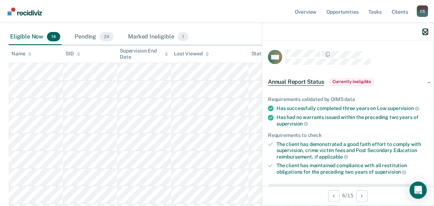
click at [426, 31] on icon "button" at bounding box center [425, 31] width 5 height 5
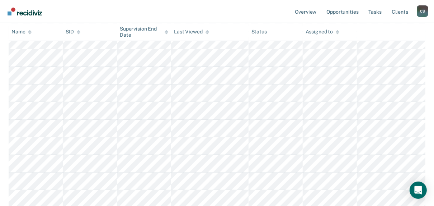
scroll to position [144, 0]
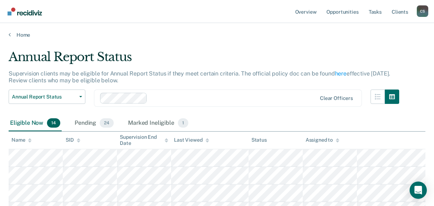
scroll to position [144, 0]
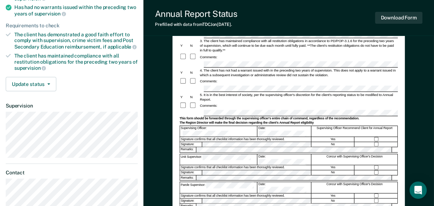
scroll to position [172, 0]
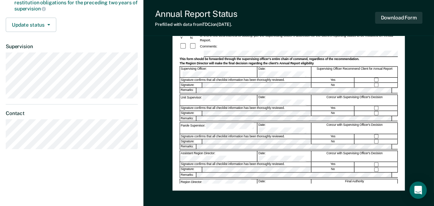
click at [177, 53] on div "Annual Reporting Checklist, Recommendation, and Determination Form Clients who …" at bounding box center [289, 38] width 233 height 303
click at [383, 18] on button "Download Form" at bounding box center [399, 18] width 47 height 12
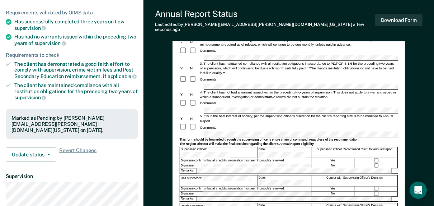
scroll to position [0, 0]
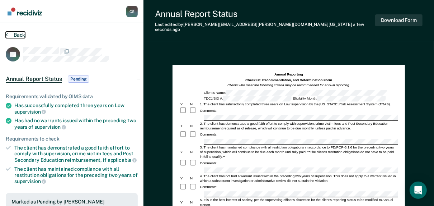
click at [11, 36] on button "Back" at bounding box center [15, 35] width 19 height 6
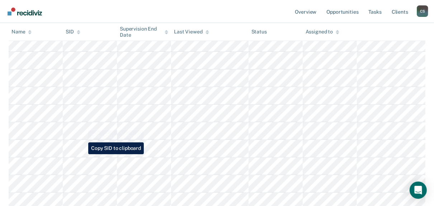
scroll to position [144, 0]
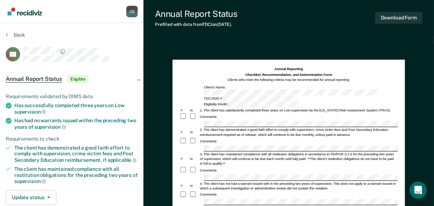
scroll to position [172, 0]
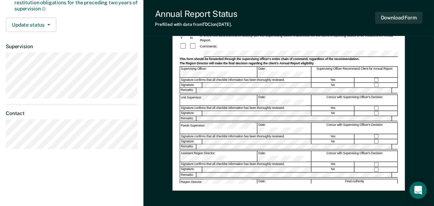
click at [129, 53] on div "[PERSON_NAME] C S Profile How it works Log Out Back RP Annual Report Status Eli…" at bounding box center [217, 21] width 434 height 386
click at [399, 17] on button "Download Form" at bounding box center [399, 18] width 47 height 12
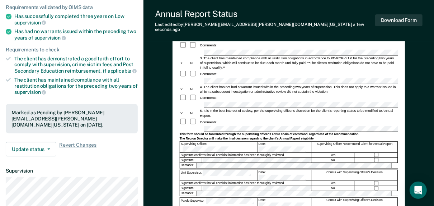
scroll to position [0, 0]
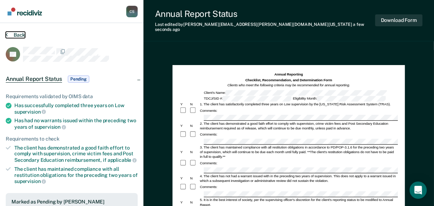
click at [10, 36] on button "Back" at bounding box center [15, 35] width 19 height 6
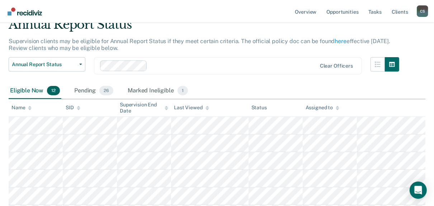
scroll to position [57, 0]
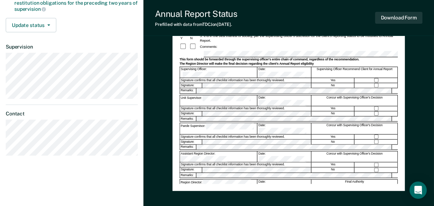
scroll to position [172, 0]
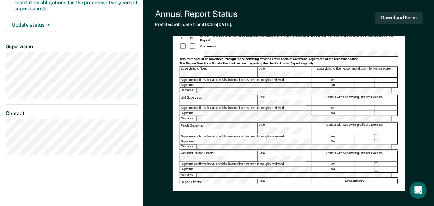
click at [169, 53] on div "Annual Reporting Checklist, Recommendation, and Determination Form Clients who …" at bounding box center [289, 59] width 291 height 374
click at [408, 16] on button "Download Form" at bounding box center [399, 18] width 47 height 12
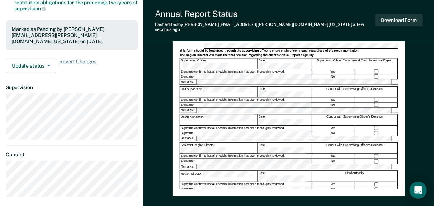
scroll to position [0, 0]
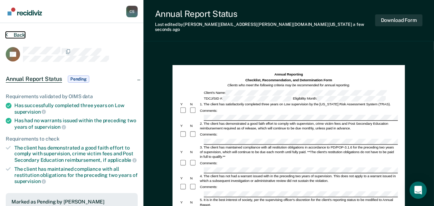
click at [12, 37] on button "Back" at bounding box center [15, 35] width 19 height 6
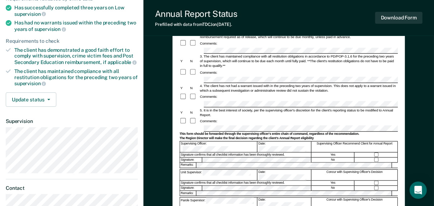
scroll to position [144, 0]
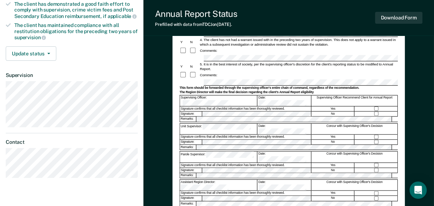
click at [181, 95] on div "Supervising Officer:" at bounding box center [219, 100] width 78 height 11
click at [391, 18] on button "Download Form" at bounding box center [399, 18] width 47 height 12
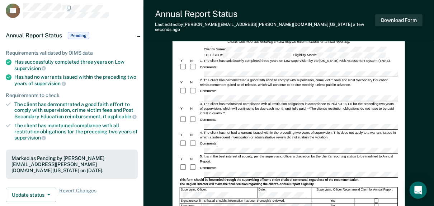
scroll to position [0, 0]
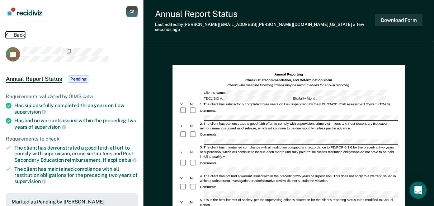
click at [16, 37] on button "Back" at bounding box center [15, 35] width 19 height 6
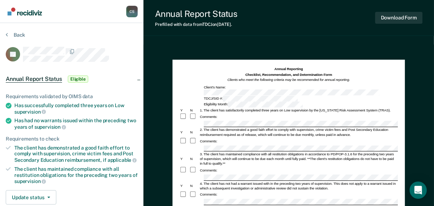
scroll to position [172, 0]
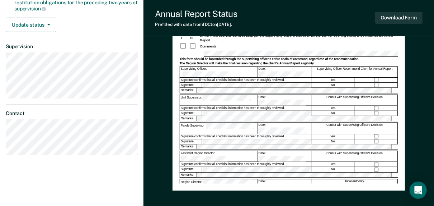
click at [163, 52] on div "Annual Reporting Checklist, Recommendation, and Determination Form Clients who …" at bounding box center [289, 59] width 291 height 374
click at [408, 20] on button "Download Form" at bounding box center [399, 18] width 47 height 12
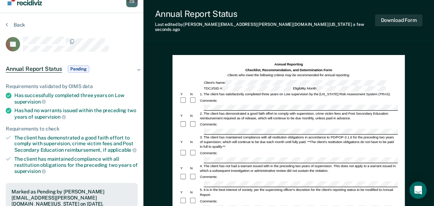
scroll to position [0, 0]
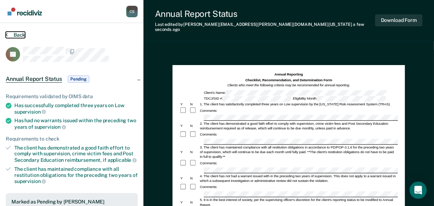
click at [21, 35] on button "Back" at bounding box center [15, 35] width 19 height 6
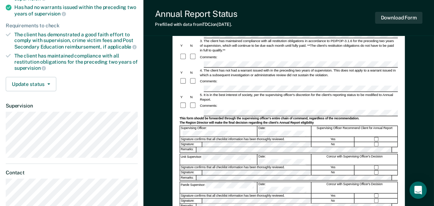
scroll to position [115, 0]
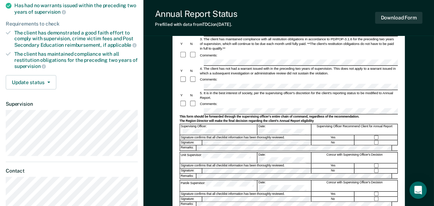
click at [144, 111] on div "Annual Reporting Checklist, Recommendation, and Determination Form Clients who …" at bounding box center [289, 117] width 291 height 374
click at [396, 17] on button "Download Form" at bounding box center [399, 18] width 47 height 12
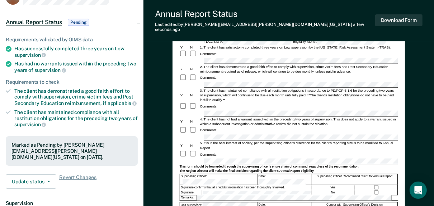
scroll to position [0, 0]
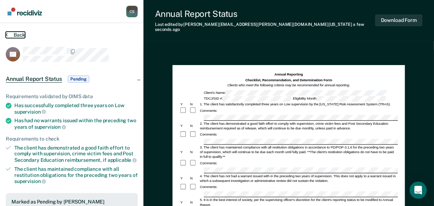
click at [11, 34] on button "Back" at bounding box center [15, 35] width 19 height 6
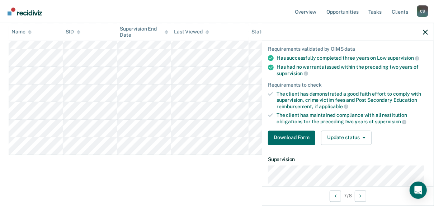
scroll to position [57, 0]
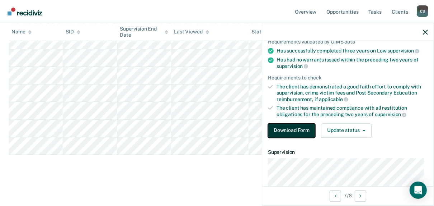
click at [304, 127] on button "Download Form" at bounding box center [291, 130] width 47 height 14
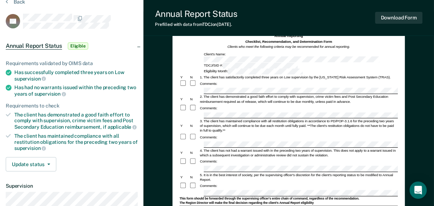
scroll to position [144, 0]
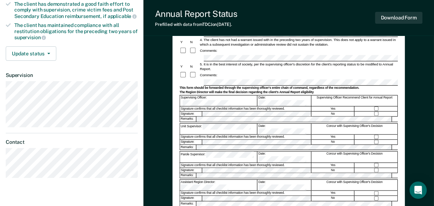
click at [168, 81] on div "Annual Reporting Checklist, Recommendation, and Determination Form Clients who …" at bounding box center [289, 88] width 291 height 374
click at [390, 20] on button "Download Form" at bounding box center [399, 18] width 47 height 12
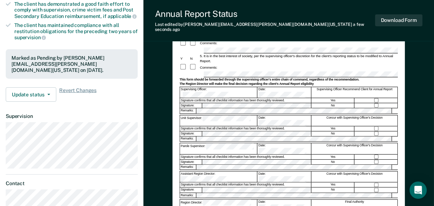
scroll to position [0, 0]
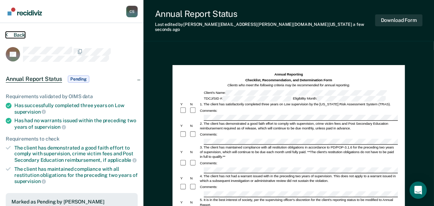
click at [15, 36] on button "Back" at bounding box center [15, 35] width 19 height 6
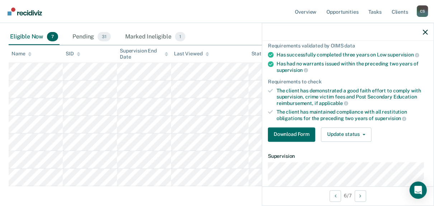
scroll to position [57, 0]
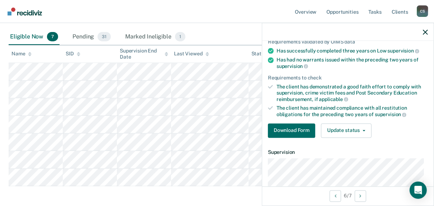
click at [347, 121] on div "Requirements validated by OIMS data Has successfully completed three years on L…" at bounding box center [348, 85] width 172 height 116
click at [344, 127] on button "Update status" at bounding box center [346, 130] width 51 height 14
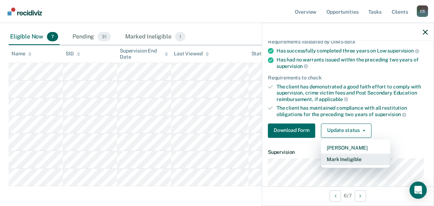
click at [338, 157] on button "Mark Ineligible" at bounding box center [355, 158] width 69 height 11
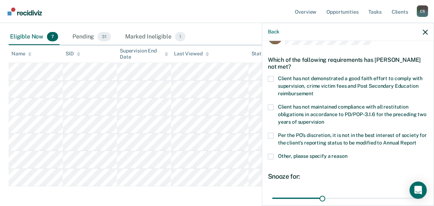
scroll to position [0, 0]
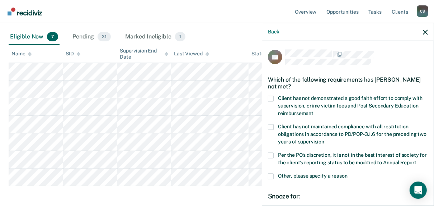
click at [271, 100] on span at bounding box center [271, 99] width 6 height 6
click at [314, 111] on input "Client has not demonstrated a good faith effort to comply with supervision, cri…" at bounding box center [314, 111] width 0 height 0
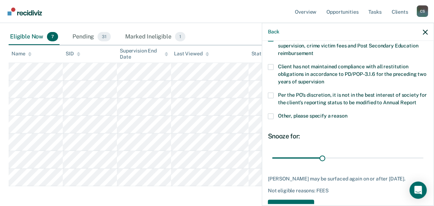
scroll to position [88, 0]
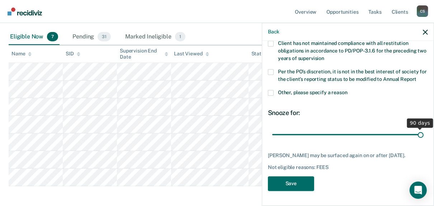
drag, startPoint x: 320, startPoint y: 129, endPoint x: 420, endPoint y: 128, distance: 100.2
type input "90"
click at [420, 128] on input "range" at bounding box center [347, 134] width 151 height 13
click at [303, 184] on button "Save" at bounding box center [291, 183] width 46 height 15
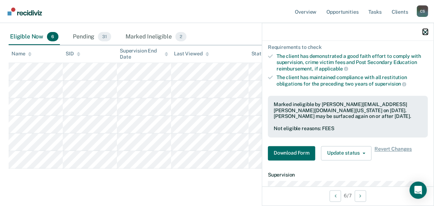
click at [425, 34] on icon "button" at bounding box center [425, 31] width 5 height 5
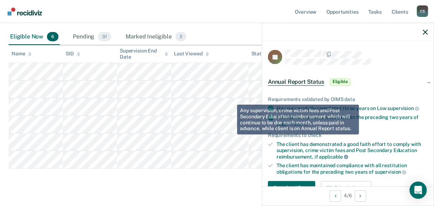
scroll to position [29, 0]
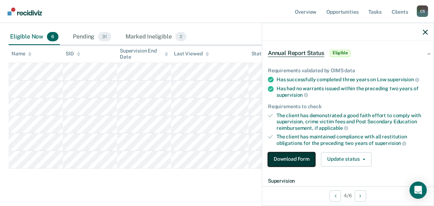
click at [304, 158] on button "Download Form" at bounding box center [291, 159] width 47 height 14
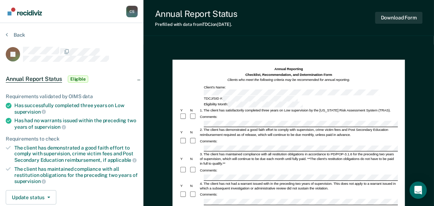
scroll to position [172, 0]
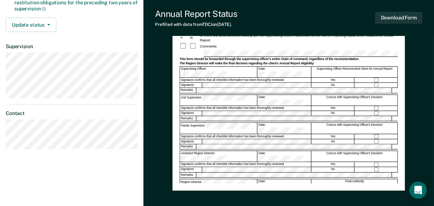
click at [176, 53] on div "Annual Reporting Checklist, Recommendation, and Determination Form Clients who …" at bounding box center [289, 38] width 233 height 303
click at [396, 18] on button "Download Form" at bounding box center [399, 18] width 47 height 12
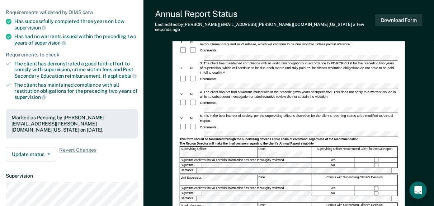
scroll to position [0, 0]
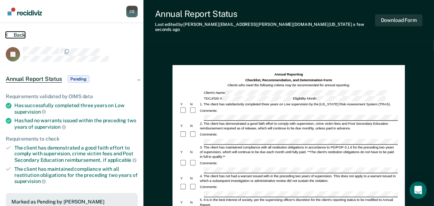
click at [14, 33] on button "Back" at bounding box center [15, 35] width 19 height 6
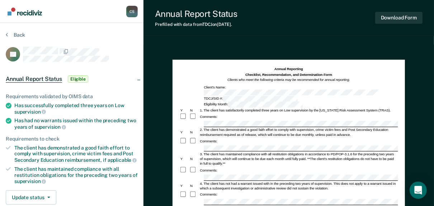
scroll to position [144, 0]
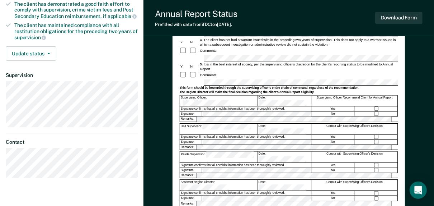
click at [118, 82] on div "[PERSON_NAME] C S Profile How it works Log Out Back RT Annual Report Status Eli…" at bounding box center [217, 49] width 434 height 386
click at [386, 17] on button "Download Form" at bounding box center [399, 18] width 47 height 12
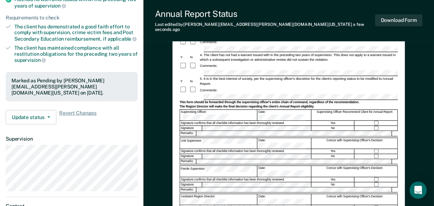
scroll to position [0, 0]
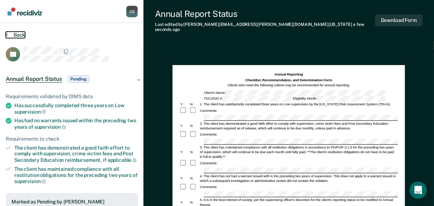
click at [8, 32] on button "Back" at bounding box center [15, 35] width 19 height 6
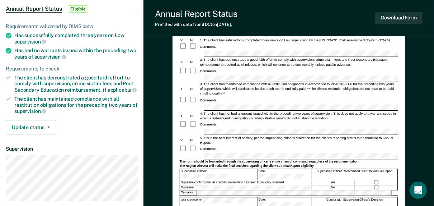
scroll to position [115, 0]
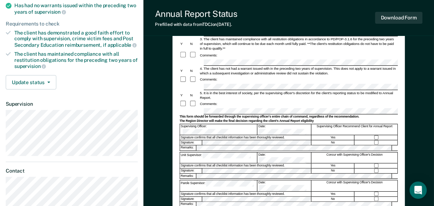
click at [133, 113] on div "[PERSON_NAME] C S Profile How it works Log Out Back JW Annual Report Status Eli…" at bounding box center [217, 78] width 434 height 386
click at [402, 15] on button "Download Form" at bounding box center [399, 18] width 47 height 12
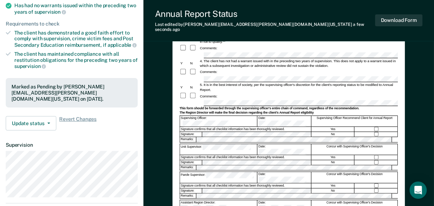
scroll to position [0, 0]
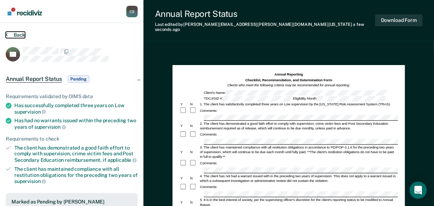
click at [11, 32] on button "Back" at bounding box center [15, 35] width 19 height 6
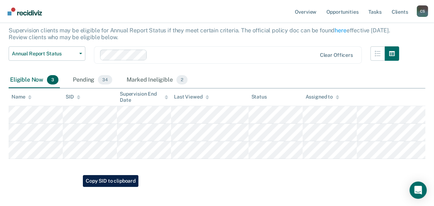
scroll to position [47, 0]
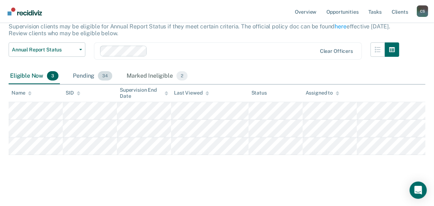
click at [89, 74] on div "Pending 34" at bounding box center [92, 76] width 42 height 16
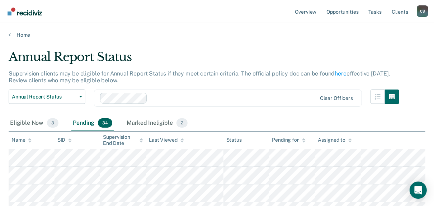
scroll to position [0, 0]
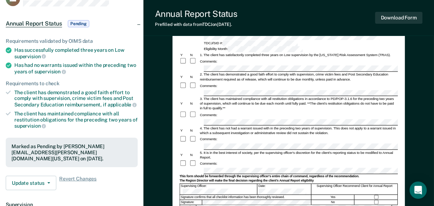
scroll to position [172, 0]
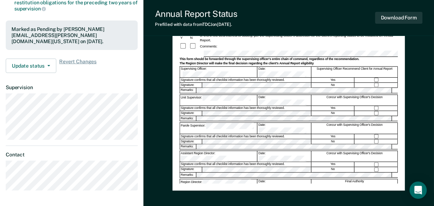
click at [174, 55] on div "Annual Reporting Checklist, Recommendation, and Determination Form Clients who …" at bounding box center [289, 38] width 233 height 303
click at [402, 17] on button "Download Form" at bounding box center [399, 18] width 47 height 12
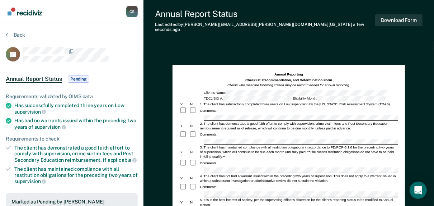
scroll to position [0, 0]
click at [13, 36] on button "Back" at bounding box center [15, 35] width 19 height 6
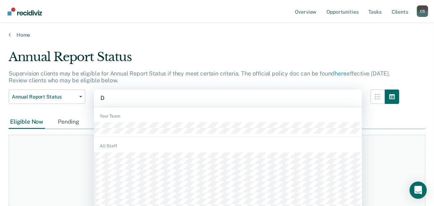
scroll to position [8, 0]
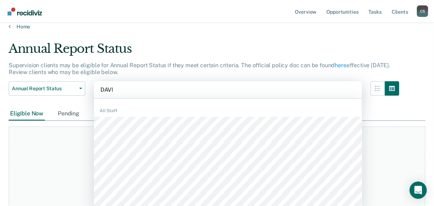
type input "[PERSON_NAME]"
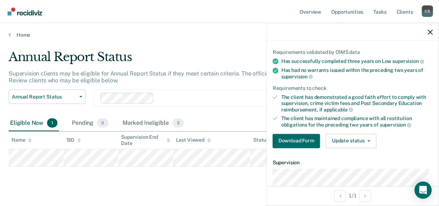
scroll to position [57, 0]
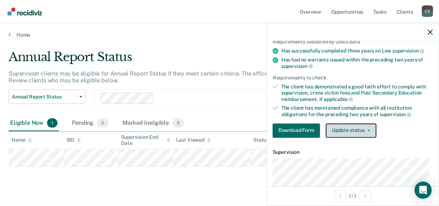
click at [353, 126] on button "Update status" at bounding box center [351, 130] width 51 height 14
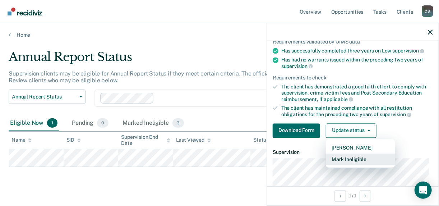
click at [343, 157] on button "Mark Ineligible" at bounding box center [360, 158] width 69 height 11
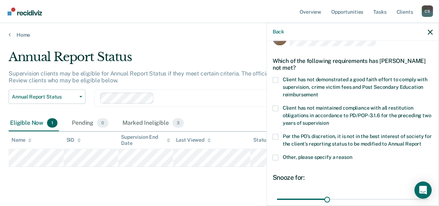
scroll to position [29, 0]
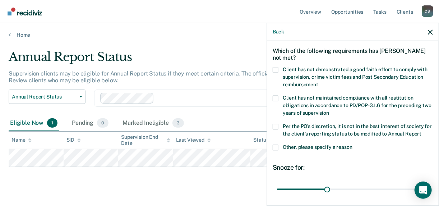
click at [276, 146] on span at bounding box center [275, 148] width 6 height 6
click at [352, 145] on input "Other, please specify a reason" at bounding box center [352, 145] width 0 height 0
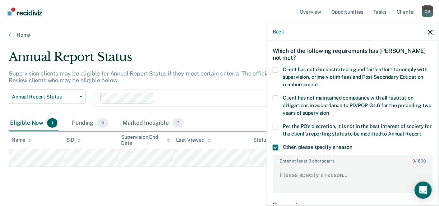
scroll to position [57, 0]
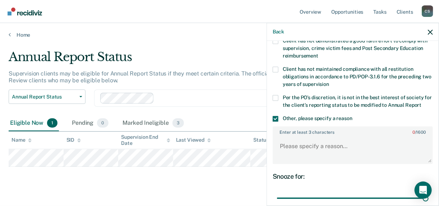
drag, startPoint x: 327, startPoint y: 195, endPoint x: 433, endPoint y: 188, distance: 106.1
type input "90"
click at [428, 192] on input "range" at bounding box center [352, 198] width 151 height 13
click at [278, 141] on textarea "Enter at least 3 characters 0 / 1600" at bounding box center [352, 149] width 159 height 27
type textarea "p"
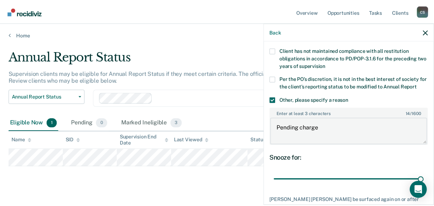
scroll to position [115, 0]
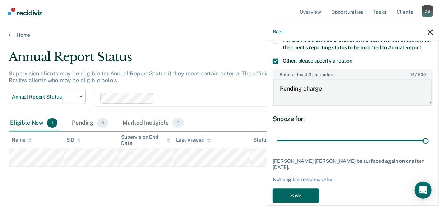
type textarea "Pending charge"
click at [301, 191] on button "Save" at bounding box center [295, 195] width 46 height 15
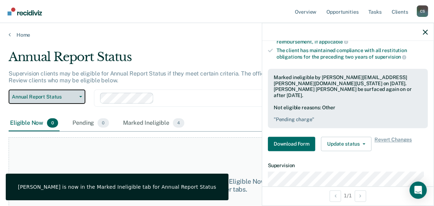
click at [81, 99] on button "Annual Report Status" at bounding box center [47, 96] width 77 height 14
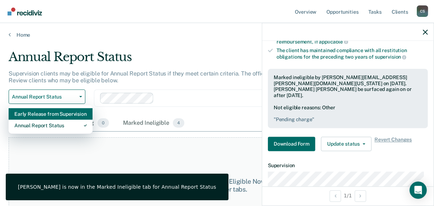
click at [42, 113] on div "Early Release from Supervision" at bounding box center [50, 113] width 73 height 11
